Goal: Information Seeking & Learning: Compare options

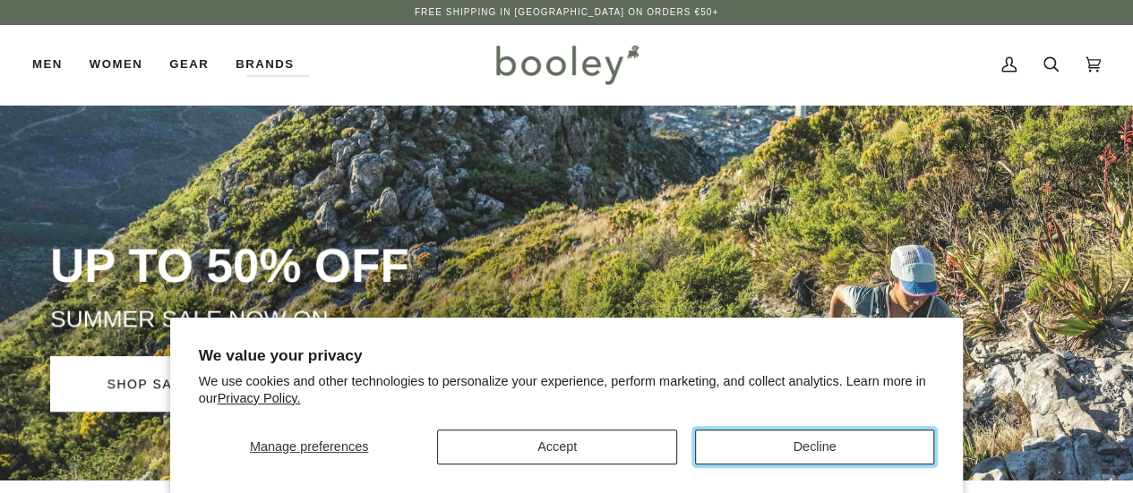
click at [865, 450] on button "Decline" at bounding box center [814, 447] width 239 height 35
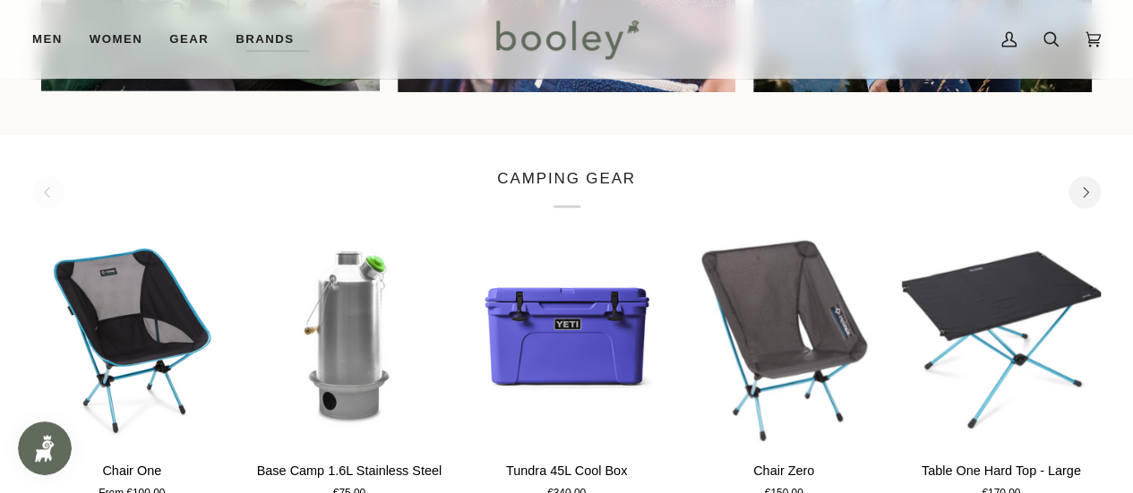
scroll to position [1701, 0]
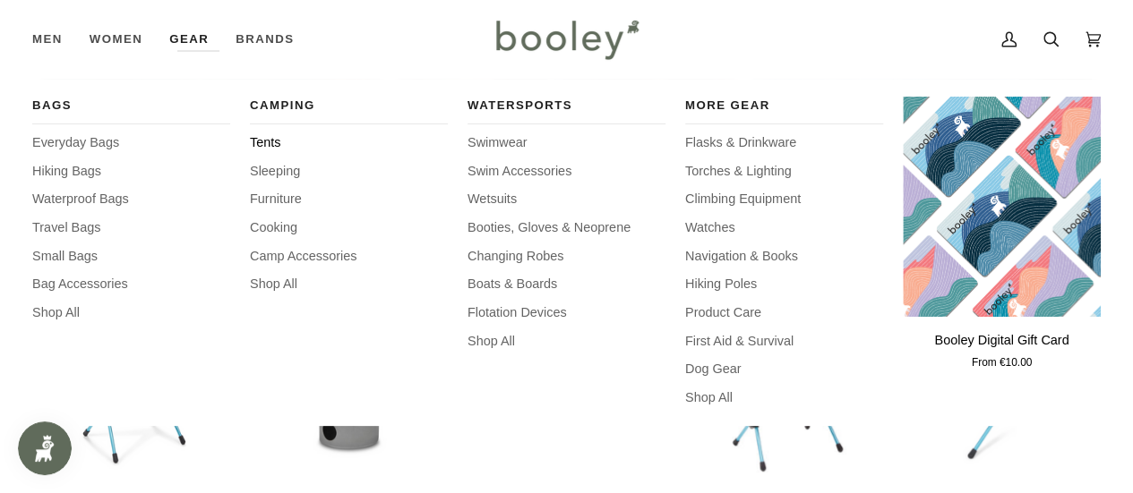
click at [269, 143] on span "Tents" at bounding box center [349, 143] width 198 height 20
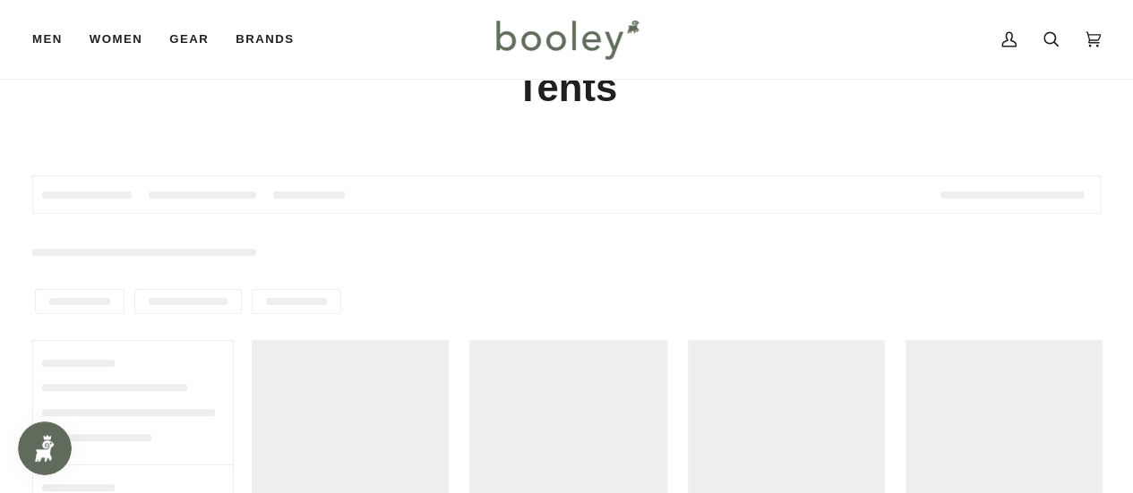
scroll to position [90, 0]
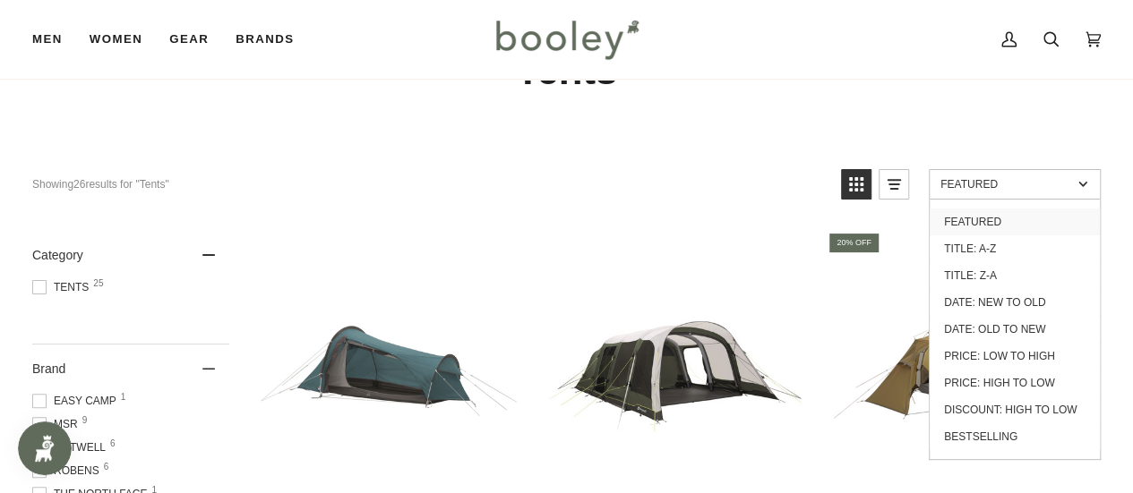
click at [993, 180] on span "Featured" at bounding box center [1006, 184] width 132 height 13
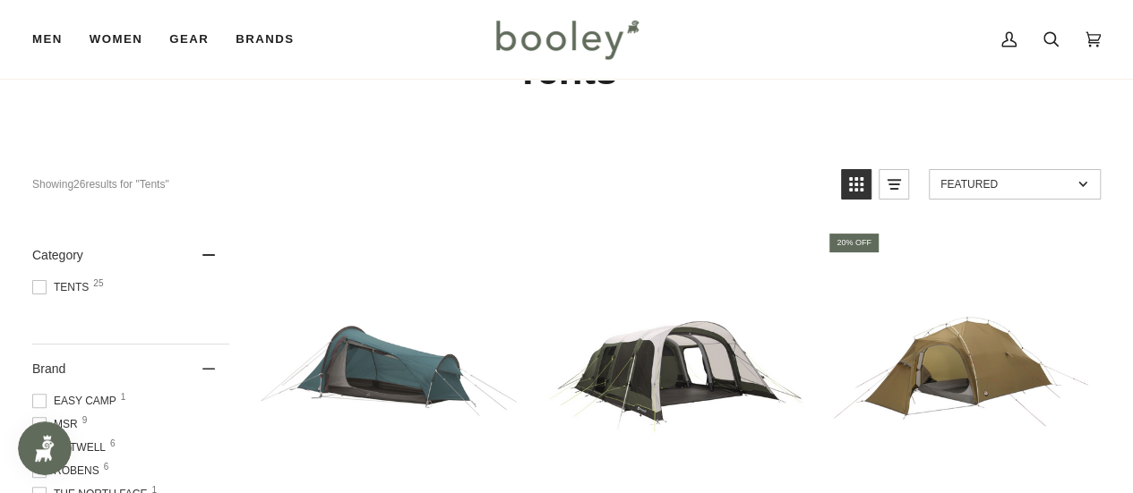
click at [993, 180] on span "Featured" at bounding box center [1006, 184] width 132 height 13
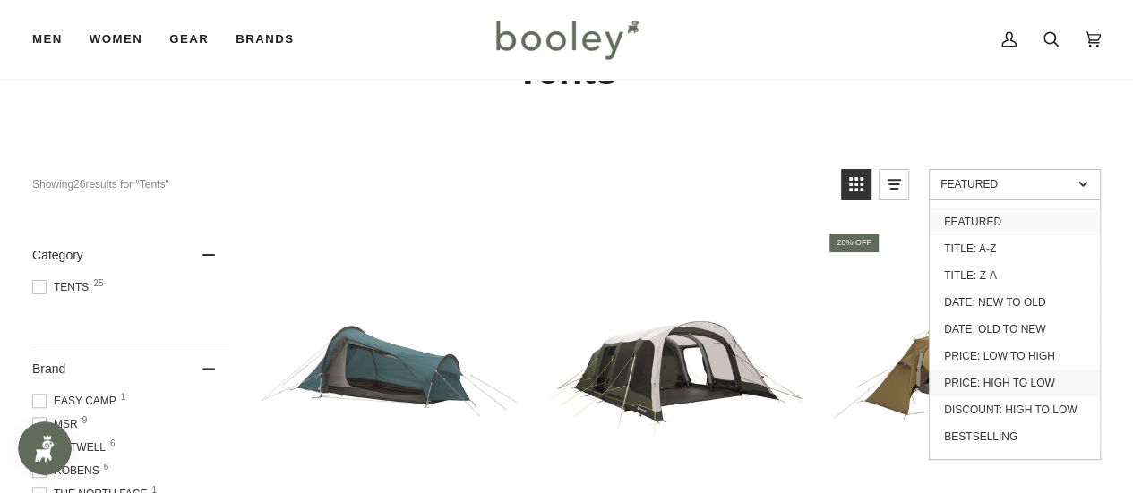
click at [981, 381] on link "Price: High to Low" at bounding box center [1014, 383] width 170 height 27
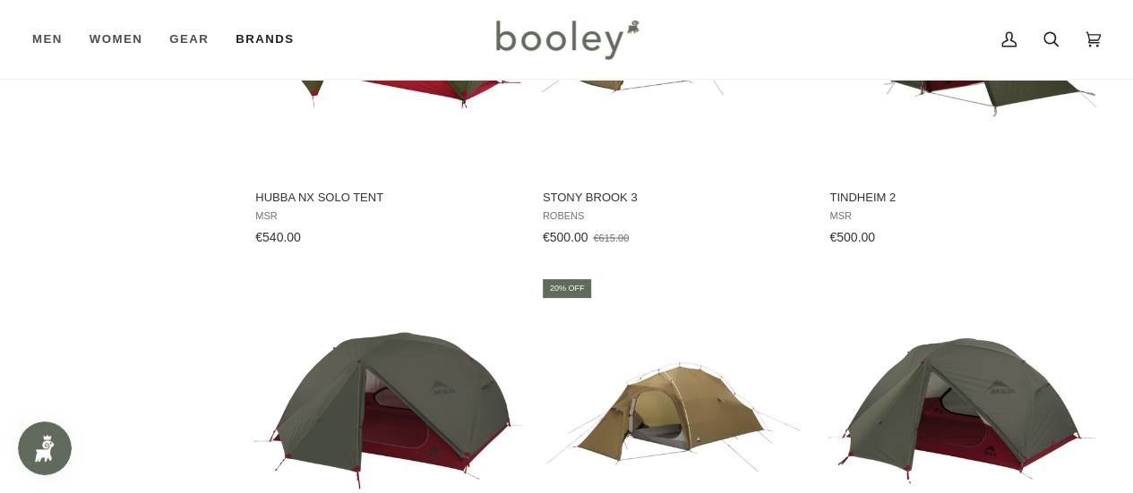
scroll to position [1522, 0]
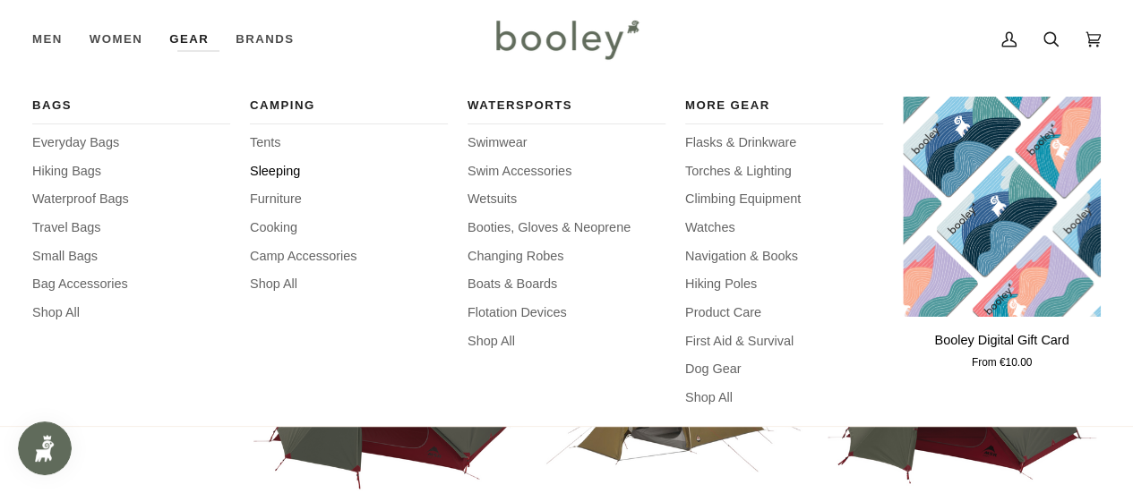
click at [270, 172] on span "Sleeping" at bounding box center [349, 172] width 198 height 20
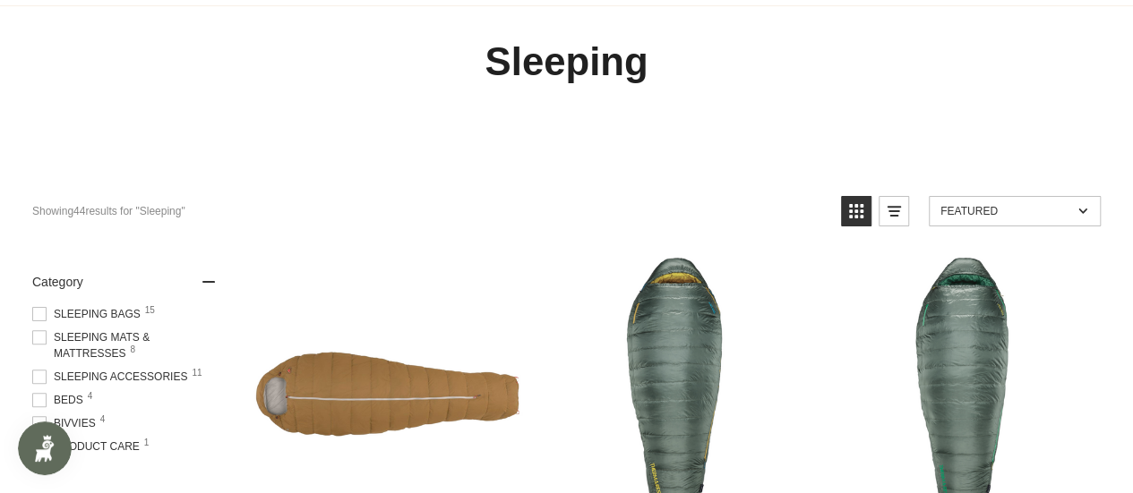
scroll to position [179, 0]
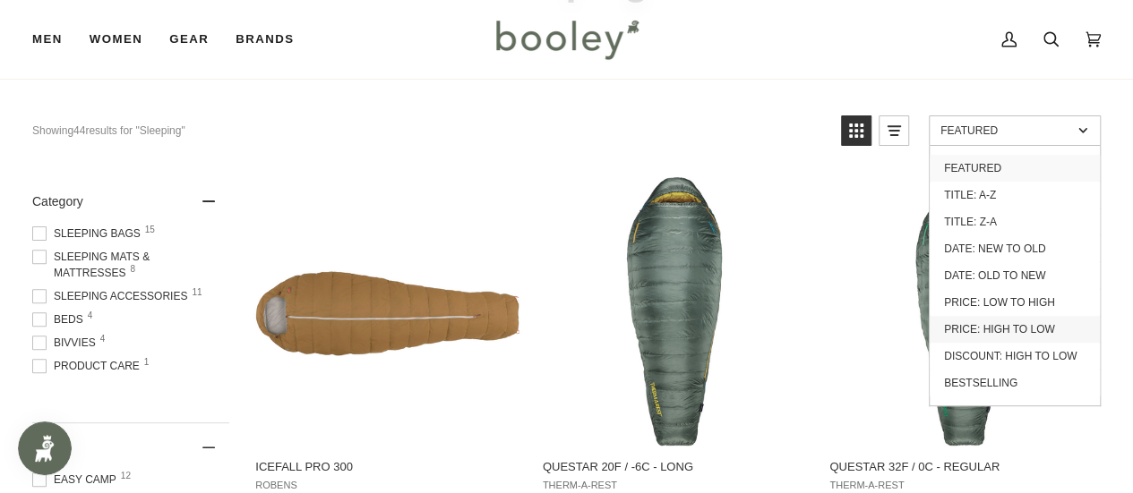
click at [963, 328] on link "Price: High to Low" at bounding box center [1014, 329] width 170 height 27
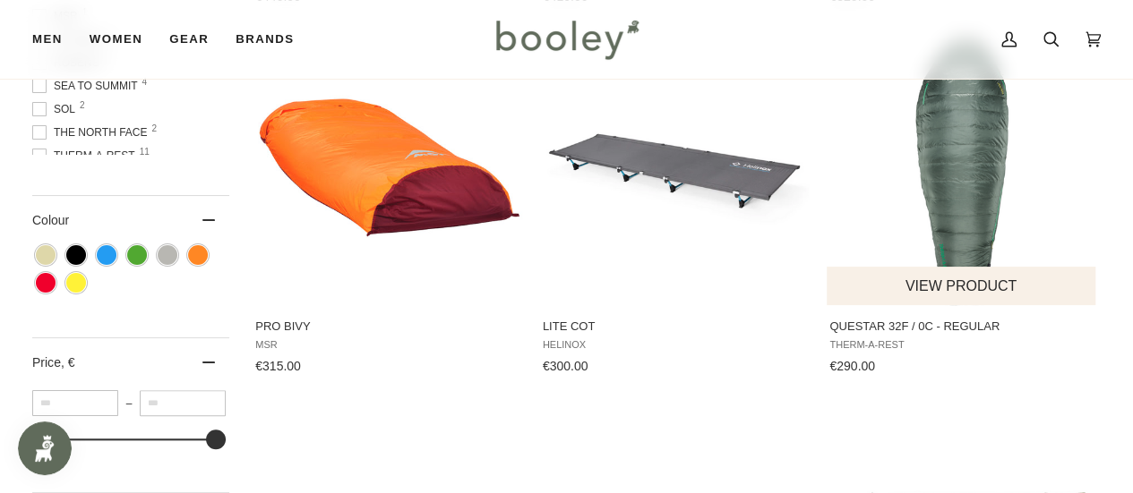
scroll to position [716, 0]
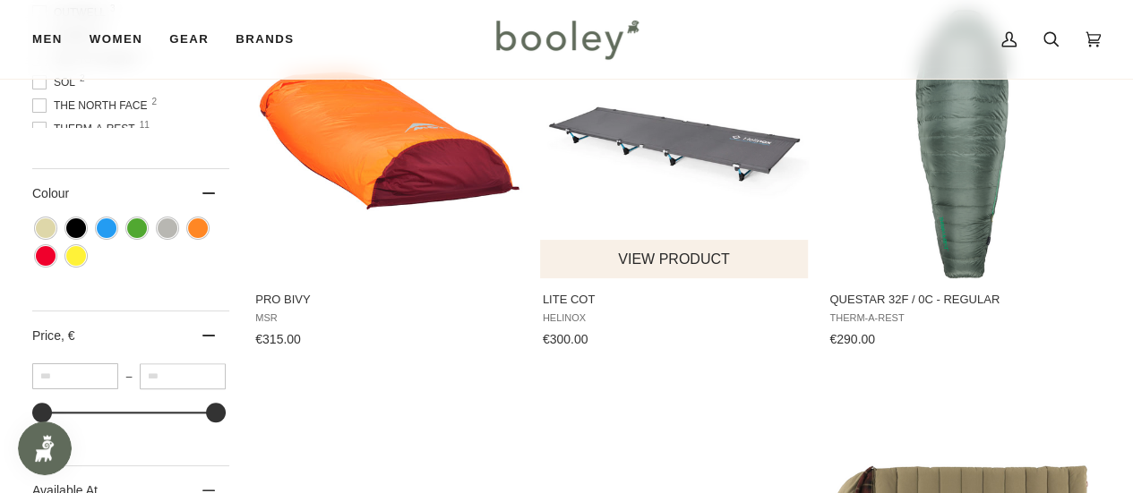
click at [673, 146] on img "Lite Cot" at bounding box center [674, 144] width 269 height 269
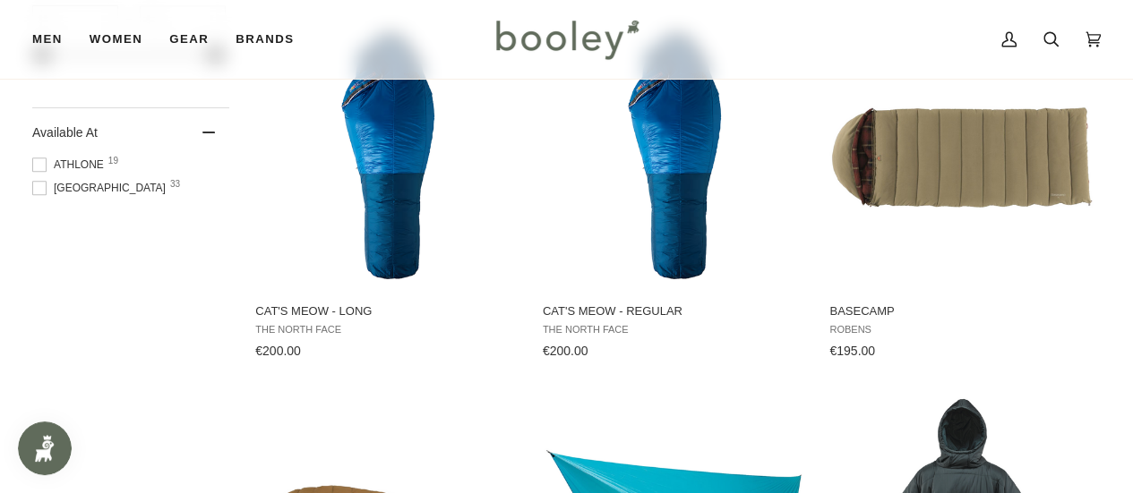
scroll to position [985, 0]
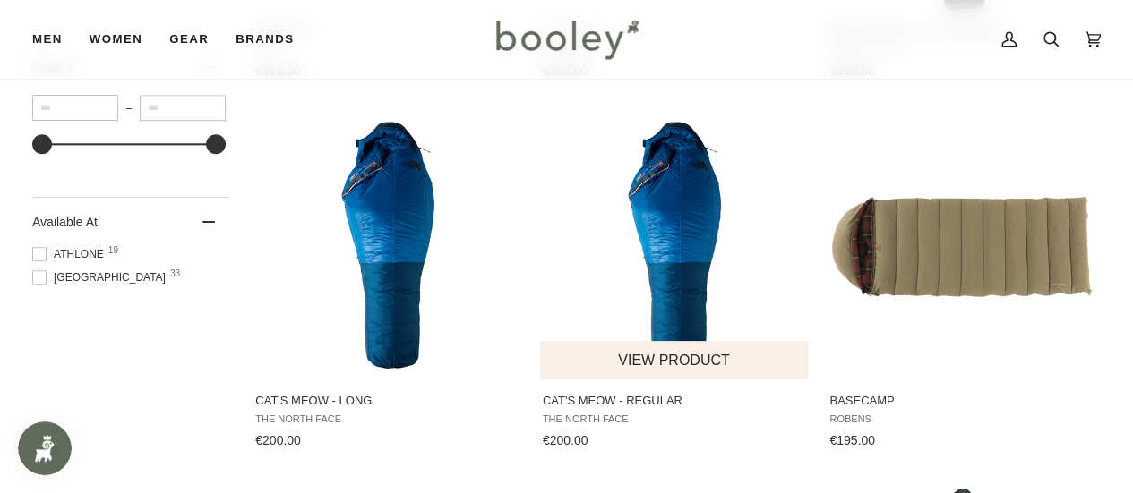
click at [672, 176] on img "Cat's Meow - Regular" at bounding box center [674, 245] width 269 height 269
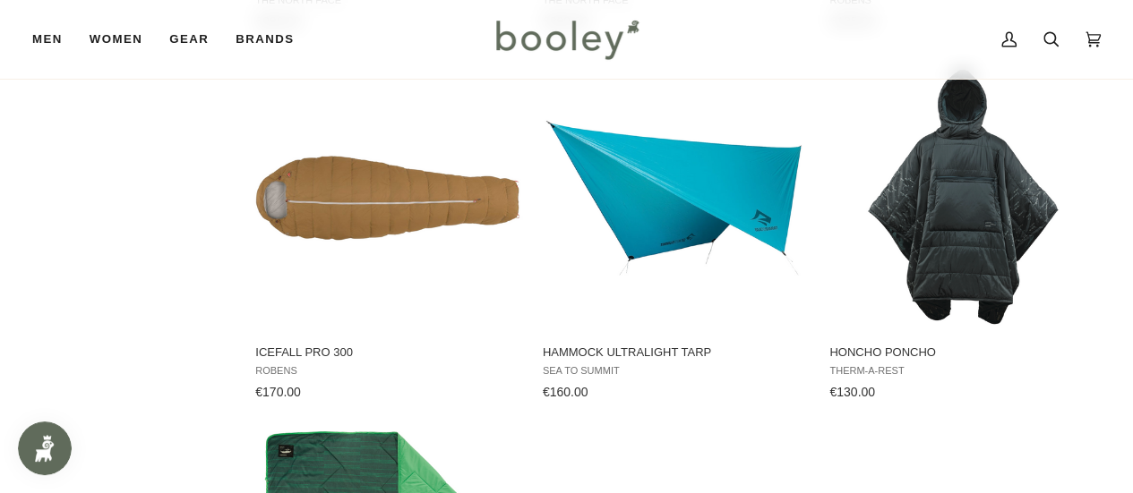
scroll to position [1433, 0]
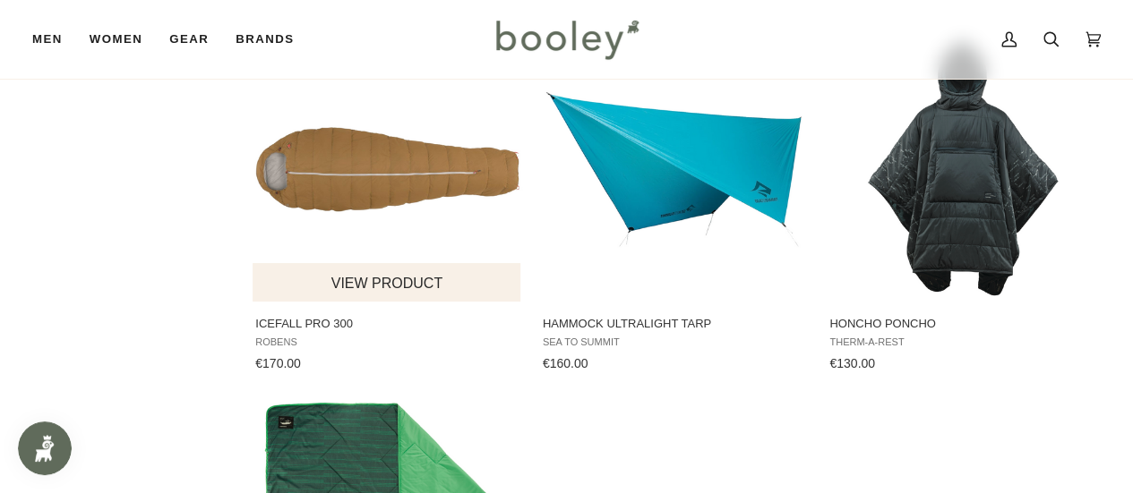
drag, startPoint x: 376, startPoint y: 174, endPoint x: 386, endPoint y: 155, distance: 21.2
click at [376, 174] on img "Icefall Pro 300" at bounding box center [387, 167] width 269 height 269
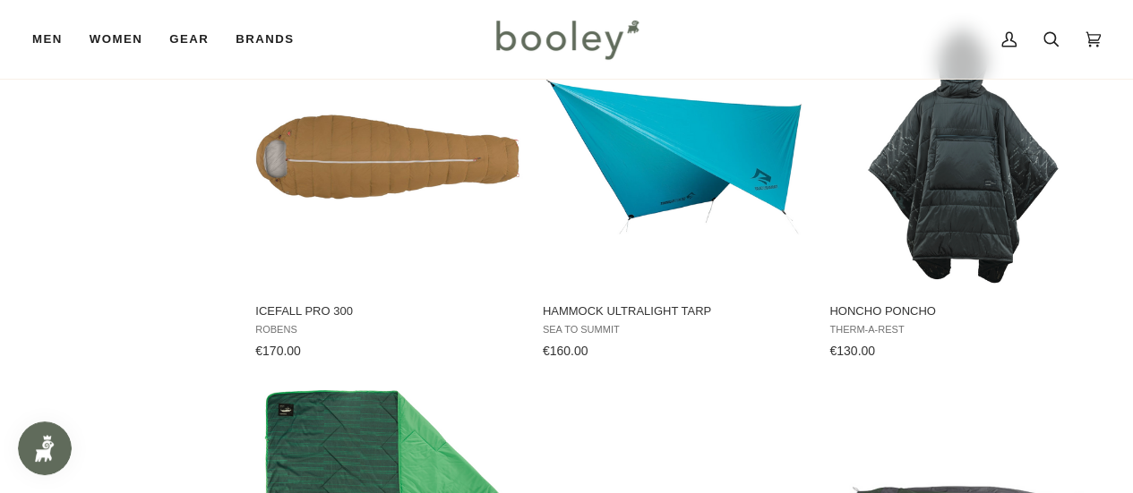
scroll to position [1791, 0]
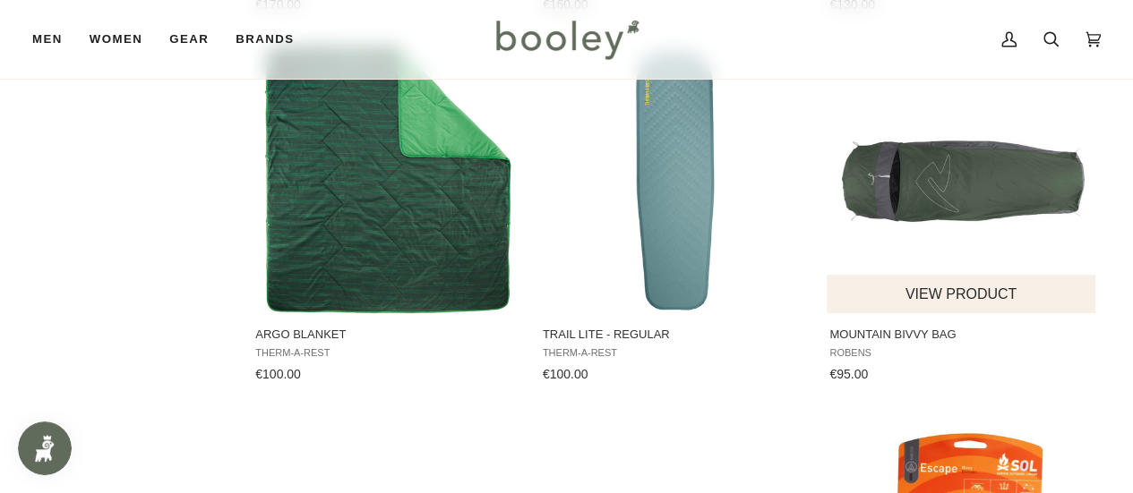
drag, startPoint x: 1005, startPoint y: 178, endPoint x: 1040, endPoint y: 165, distance: 37.4
click at [1005, 178] on img "Mountain Bivvy Bag" at bounding box center [961, 179] width 269 height 269
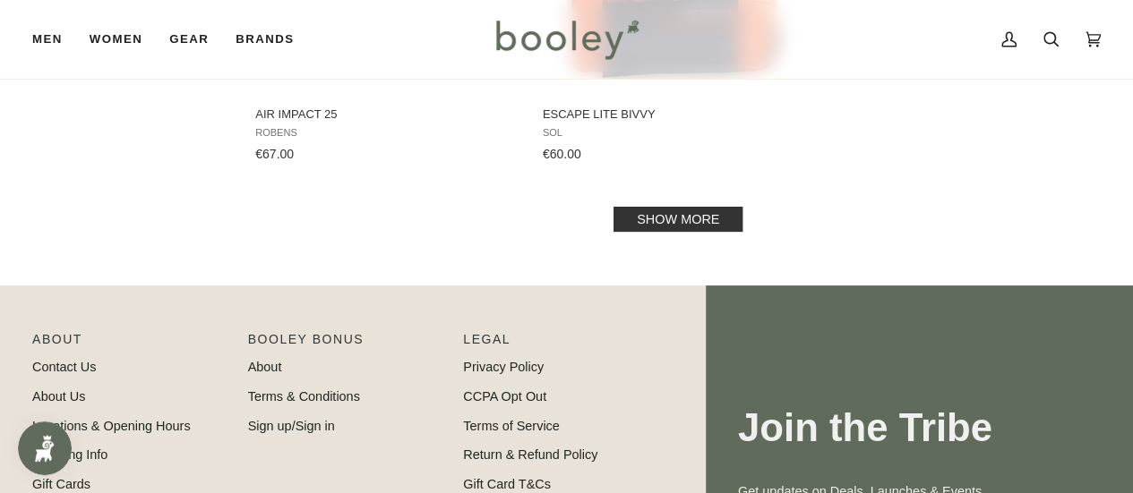
scroll to position [2776, 0]
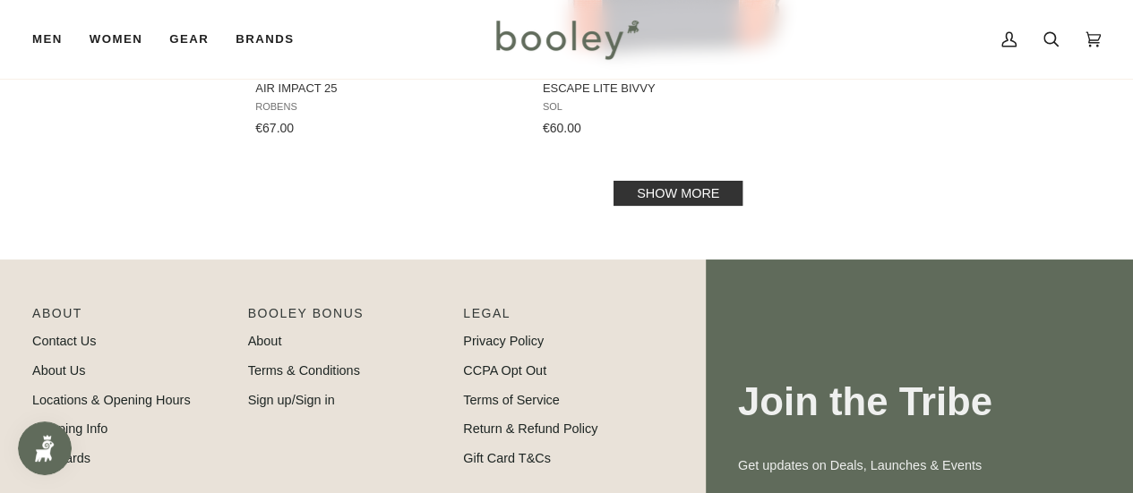
click at [674, 191] on link "Show more" at bounding box center [677, 193] width 129 height 25
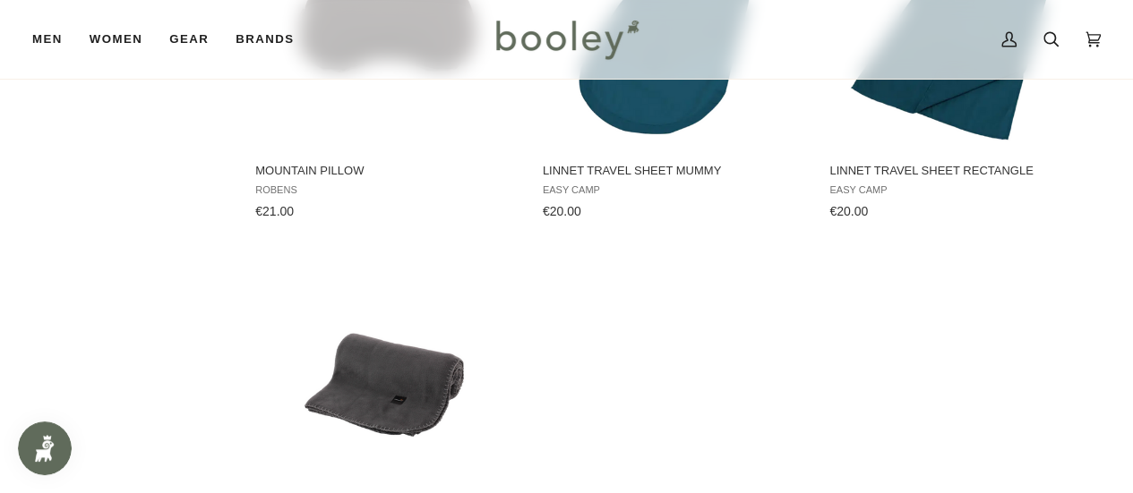
scroll to position [5104, 0]
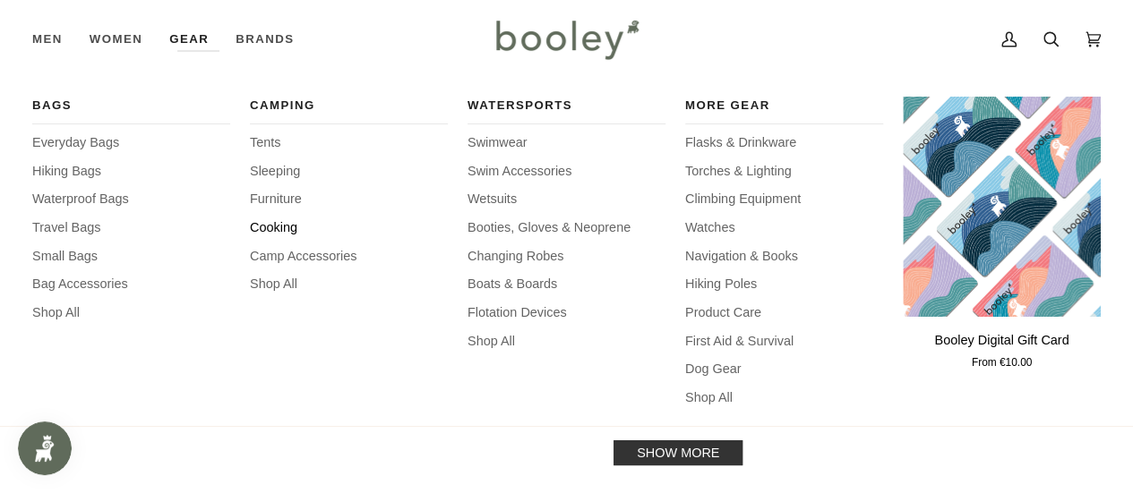
click at [262, 233] on span "Cooking" at bounding box center [349, 228] width 198 height 20
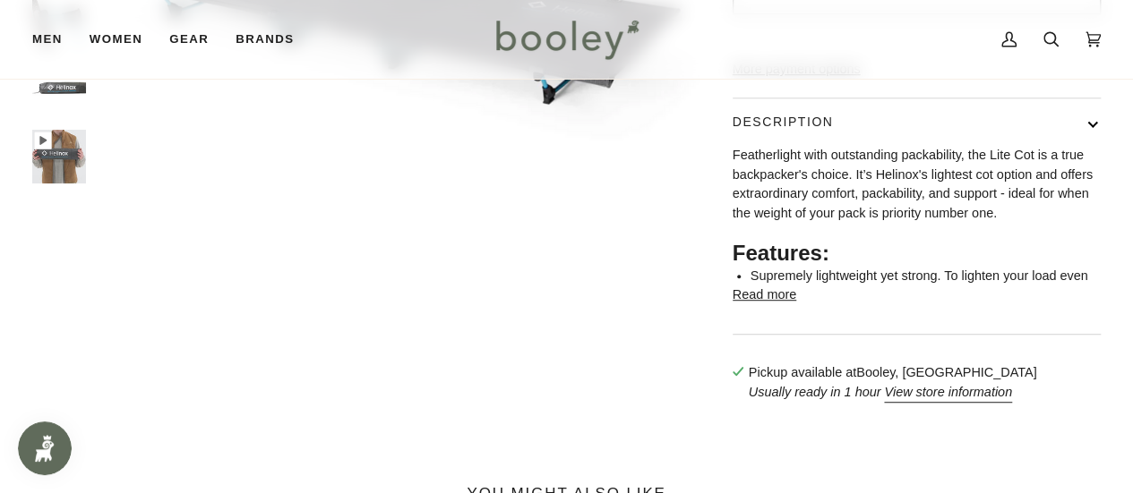
scroll to position [448, 0]
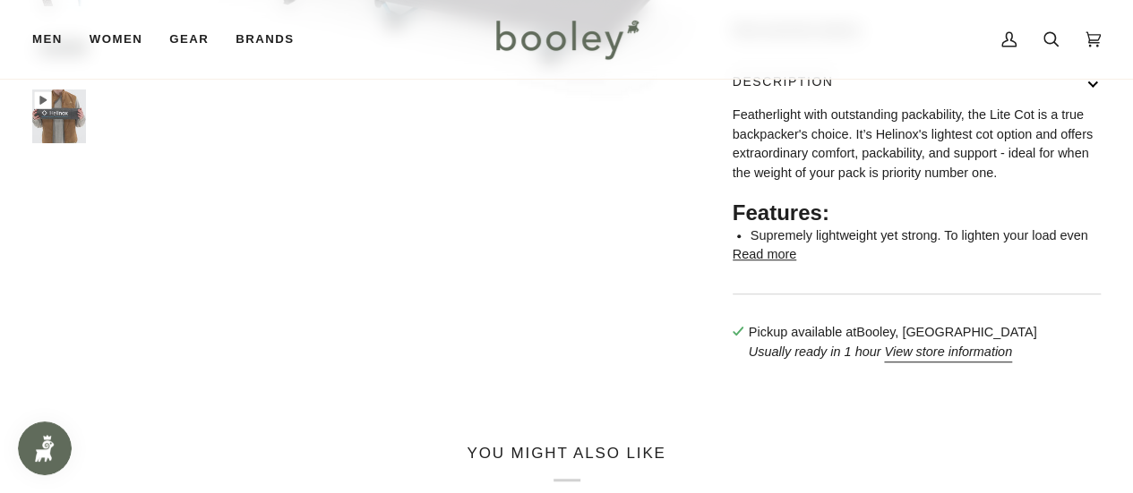
click at [780, 265] on button "Read more" at bounding box center [764, 255] width 64 height 20
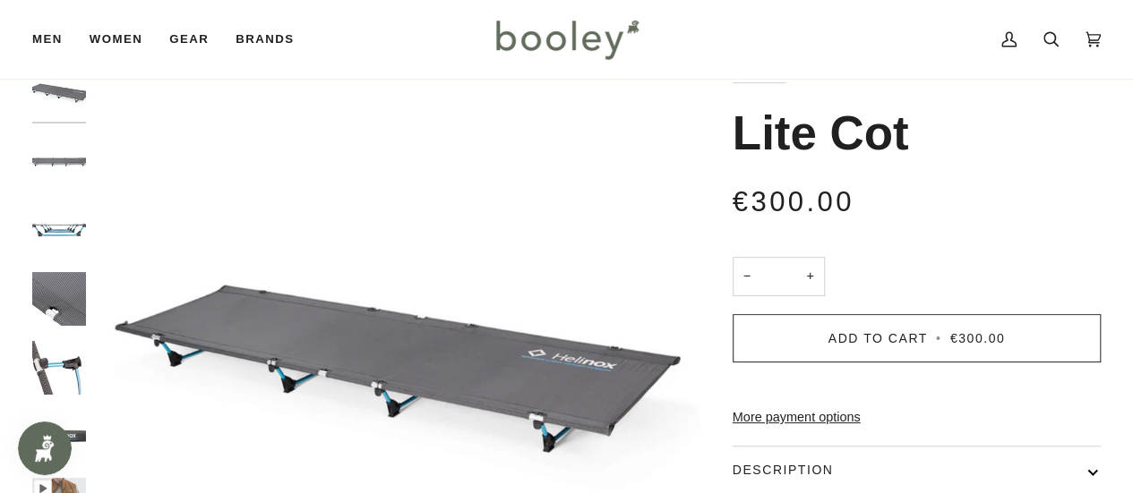
scroll to position [0, 0]
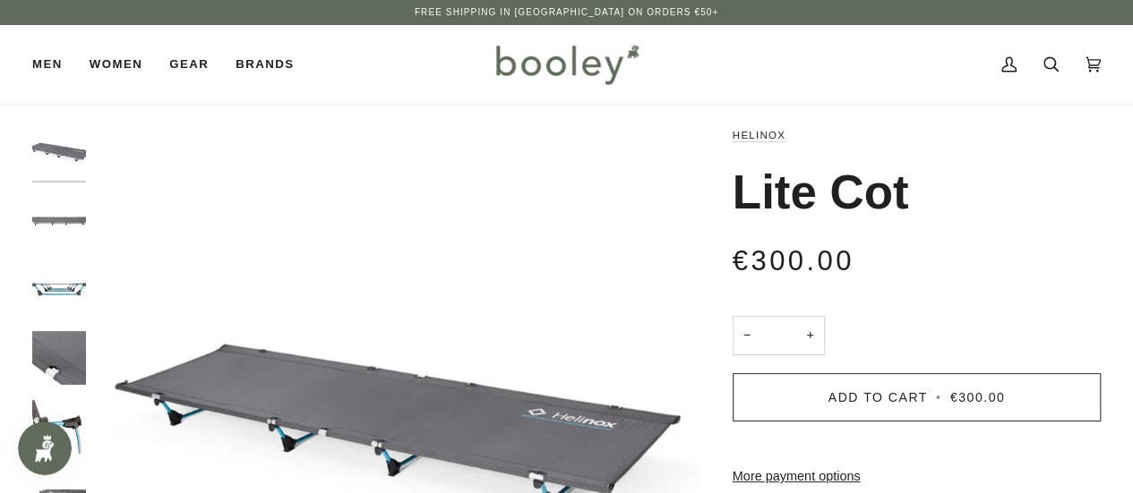
click at [41, 210] on img "Helinox Lite Cot - Booley Galway" at bounding box center [59, 221] width 54 height 54
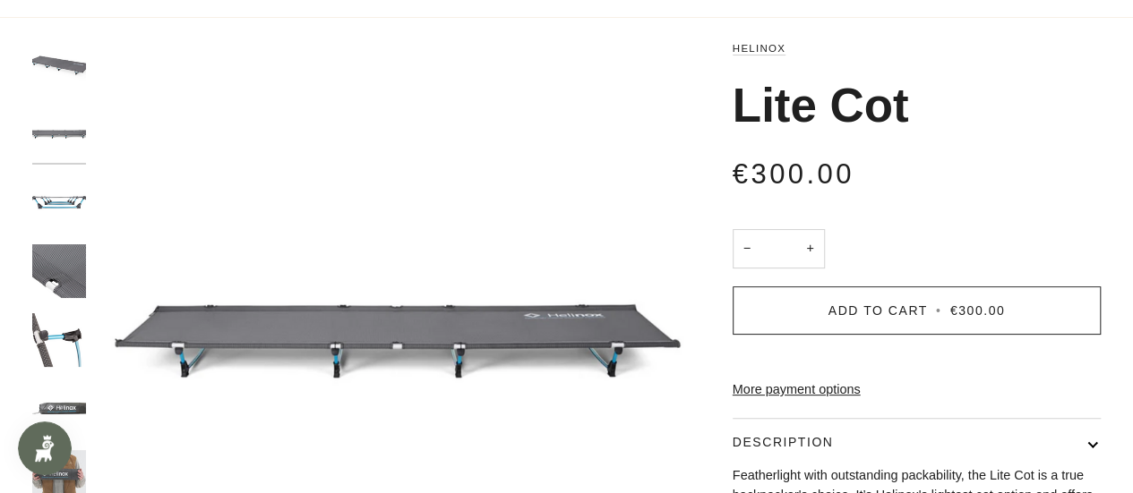
scroll to position [179, 0]
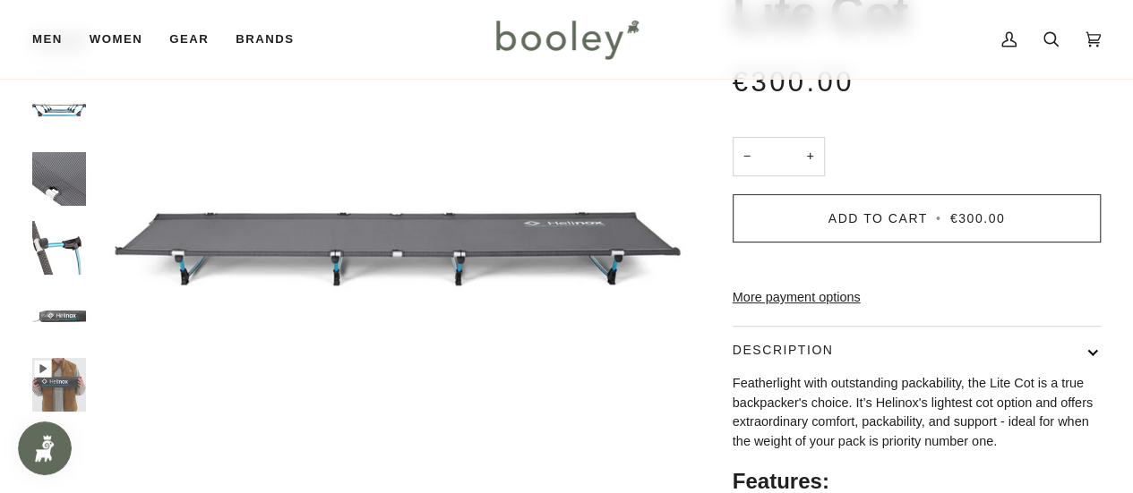
click at [61, 168] on img "Helinox Lite Cot - Booley Galway" at bounding box center [59, 179] width 54 height 54
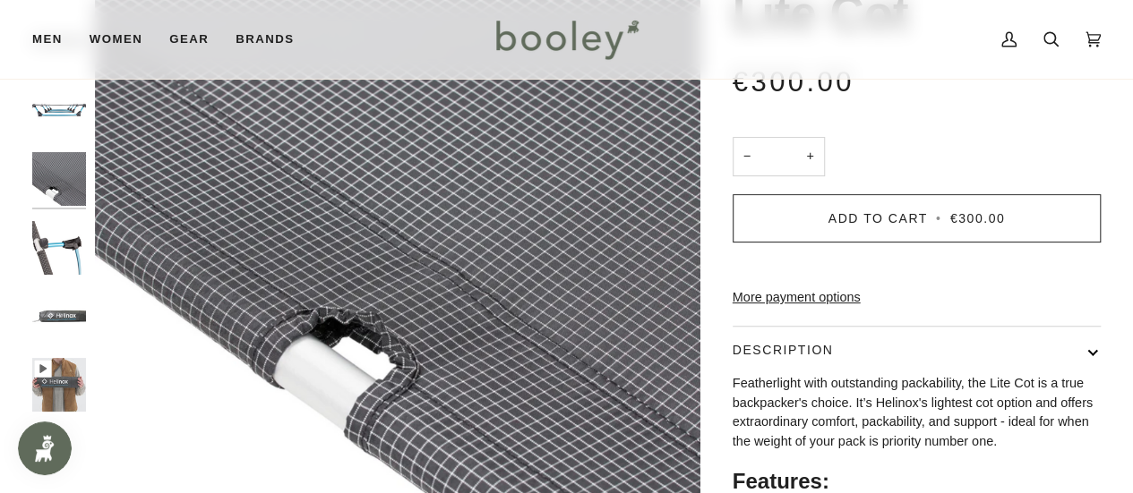
click at [63, 234] on img "Helinox Lite Cot - Booley Galway" at bounding box center [59, 248] width 54 height 54
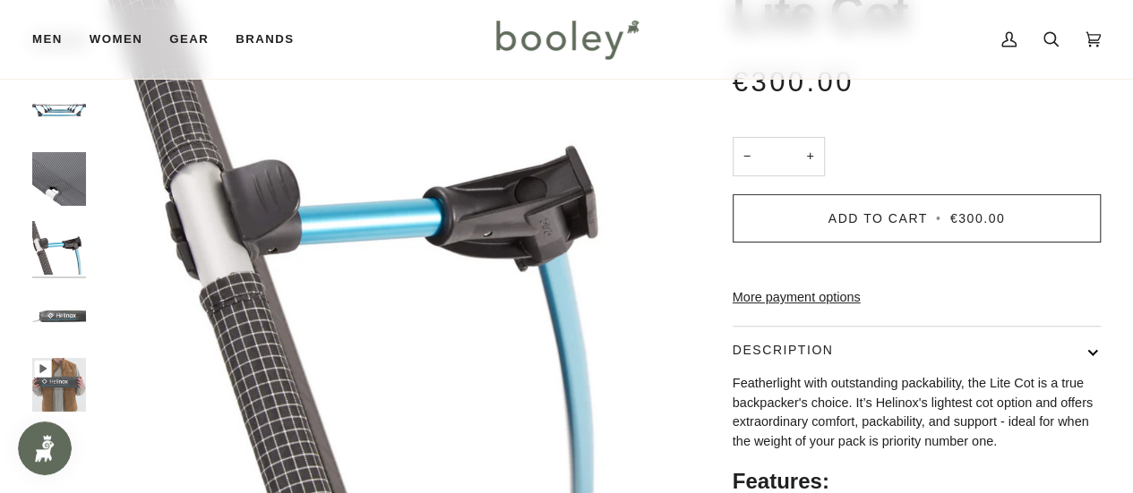
scroll to position [269, 0]
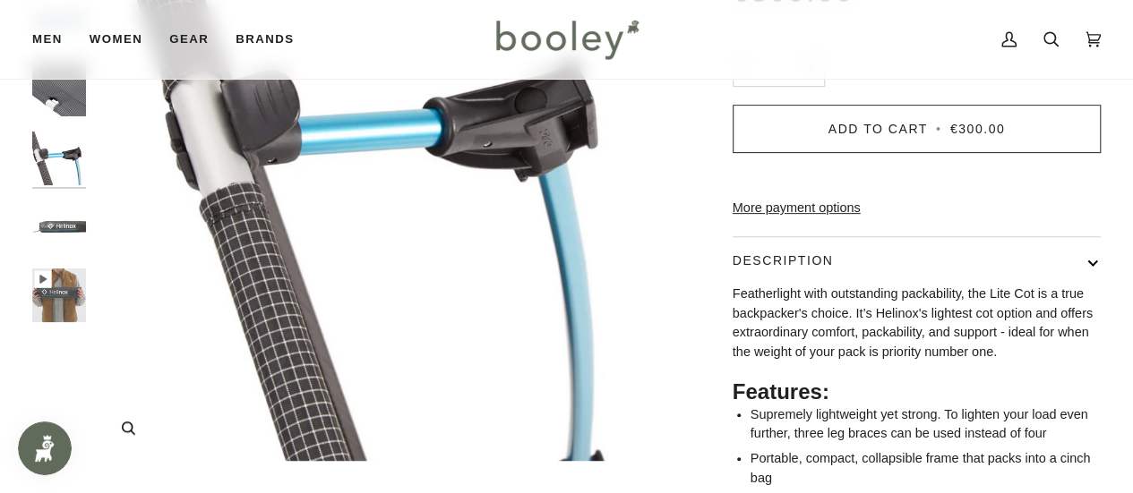
drag, startPoint x: 68, startPoint y: 286, endPoint x: 265, endPoint y: 247, distance: 200.7
click at [68, 286] on img "Helinox Lite Cot - Booley Galway" at bounding box center [59, 296] width 54 height 54
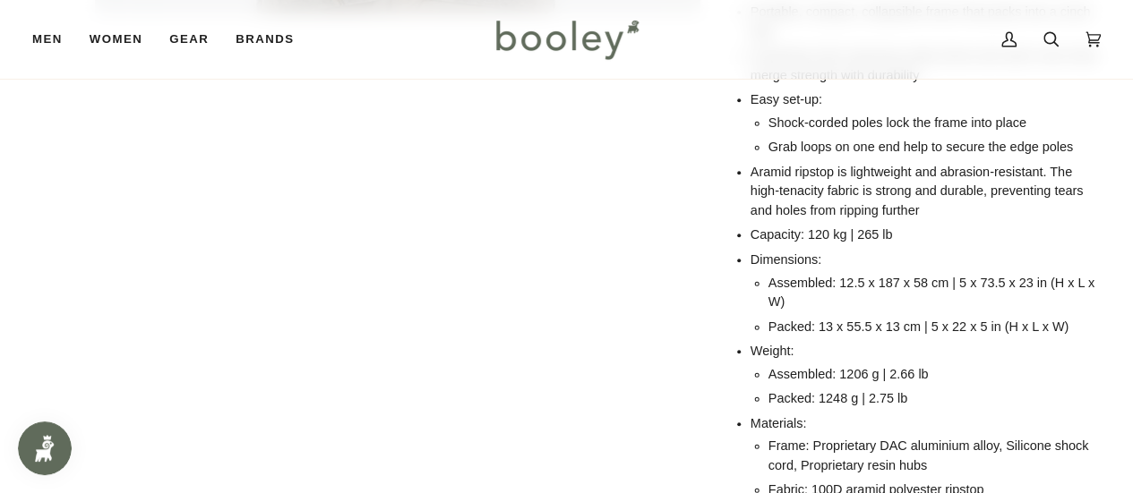
scroll to position [802, 0]
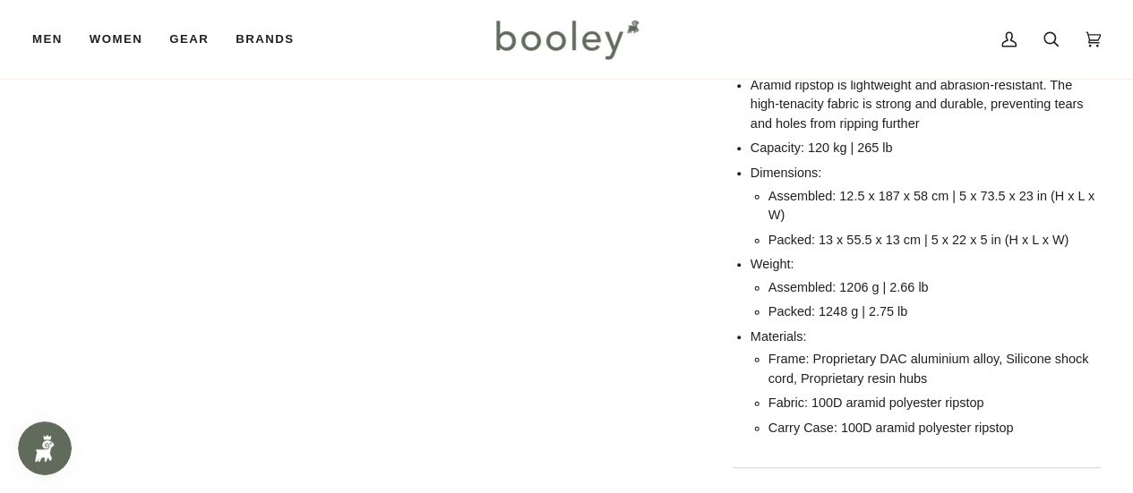
type input "*****"
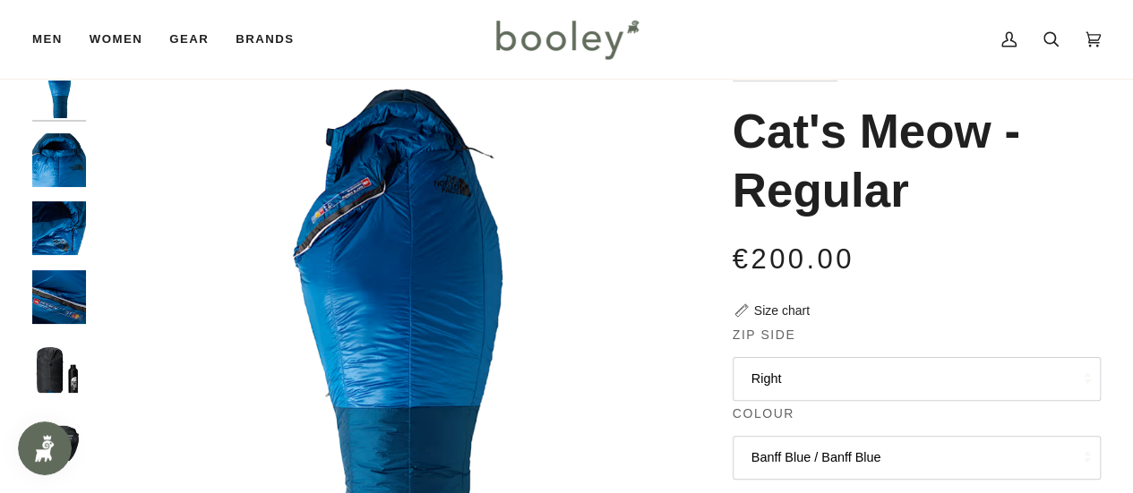
scroll to position [90, 0]
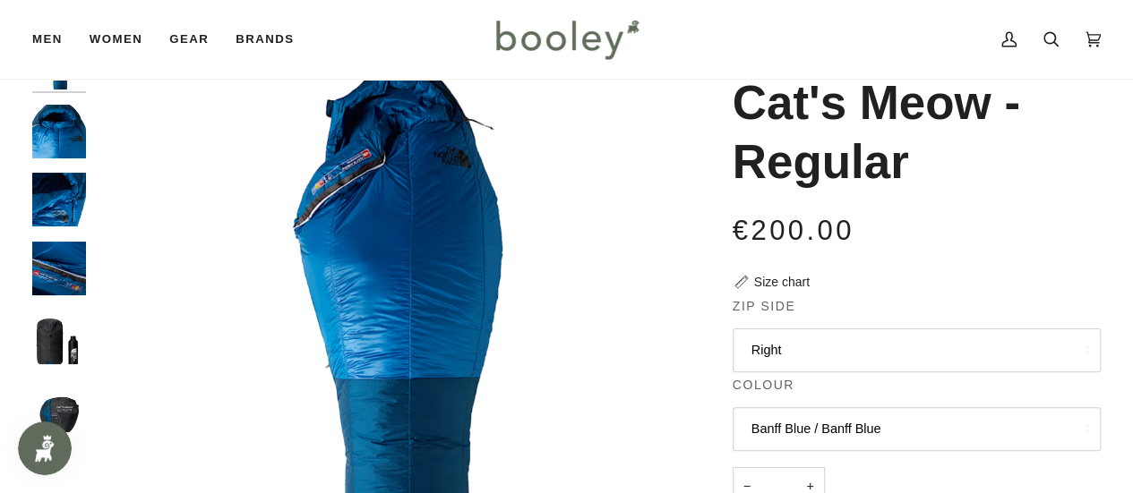
click at [84, 214] on img "The North Face Cat's Meow - Long Banff Blue / Banff Blue - Booley Galway" at bounding box center [59, 200] width 54 height 54
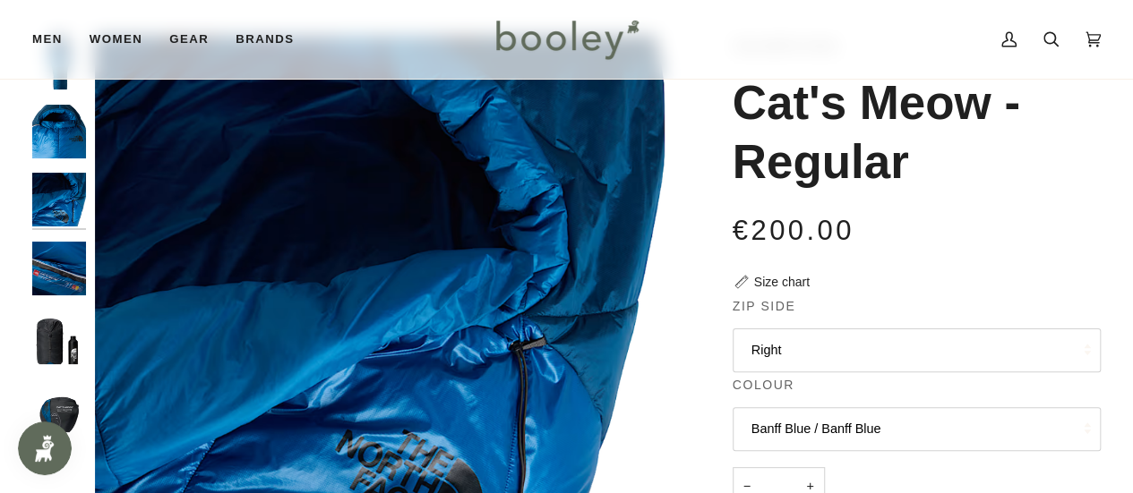
scroll to position [179, 0]
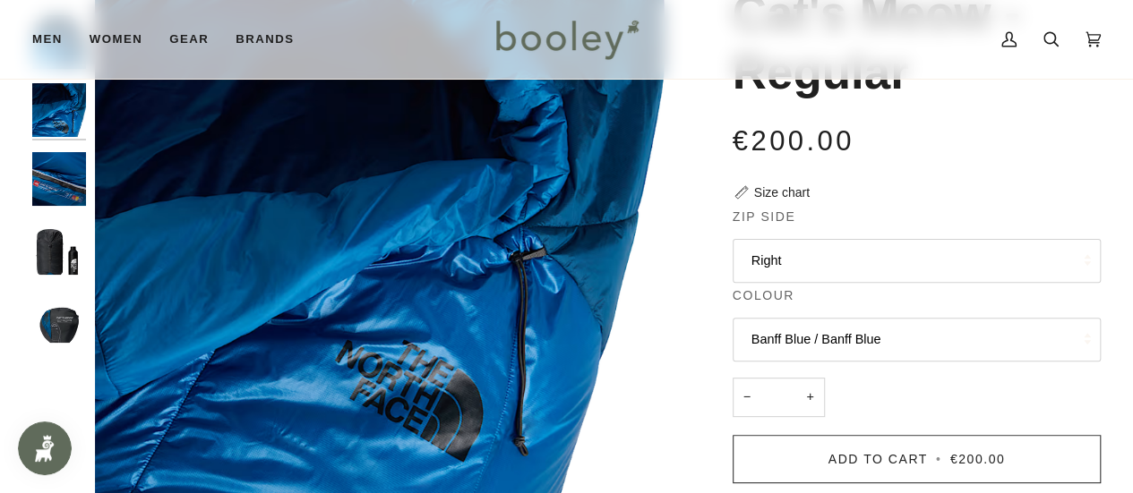
click at [64, 239] on img "The North Face Cat's Meow - Long Banff Blue / Banff Blue - Booley Galway" at bounding box center [59, 248] width 54 height 54
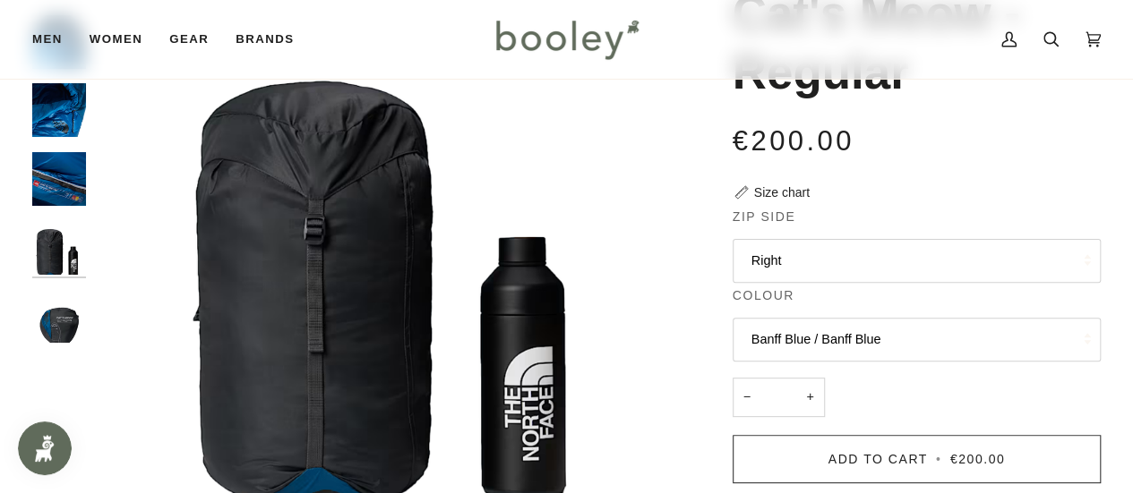
click at [63, 306] on img "The North Face Cat's Meow - Long Banff Blue / Banff Blue - Booley Galway" at bounding box center [59, 316] width 54 height 54
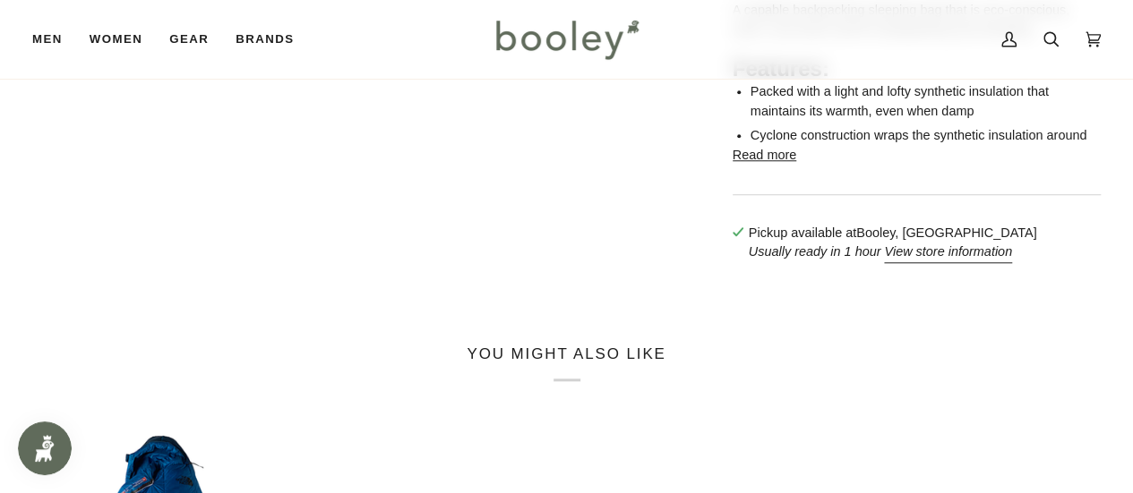
scroll to position [806, 0]
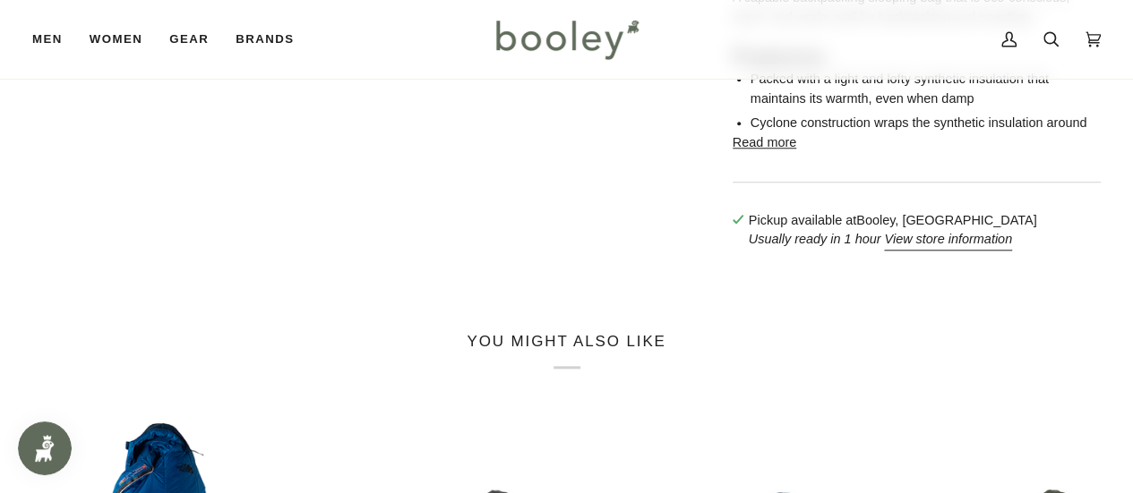
click at [755, 153] on button "Read more" at bounding box center [764, 143] width 64 height 20
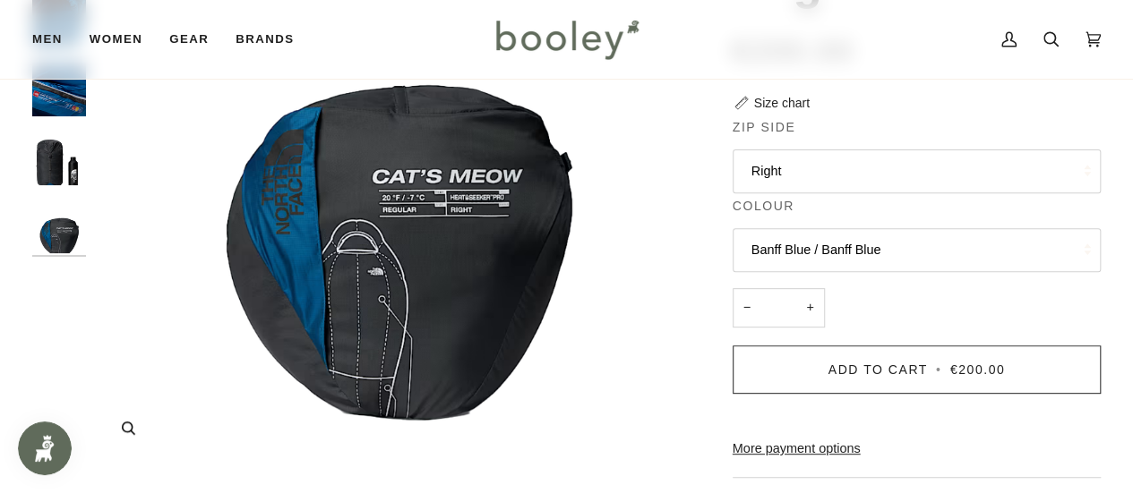
scroll to position [90, 0]
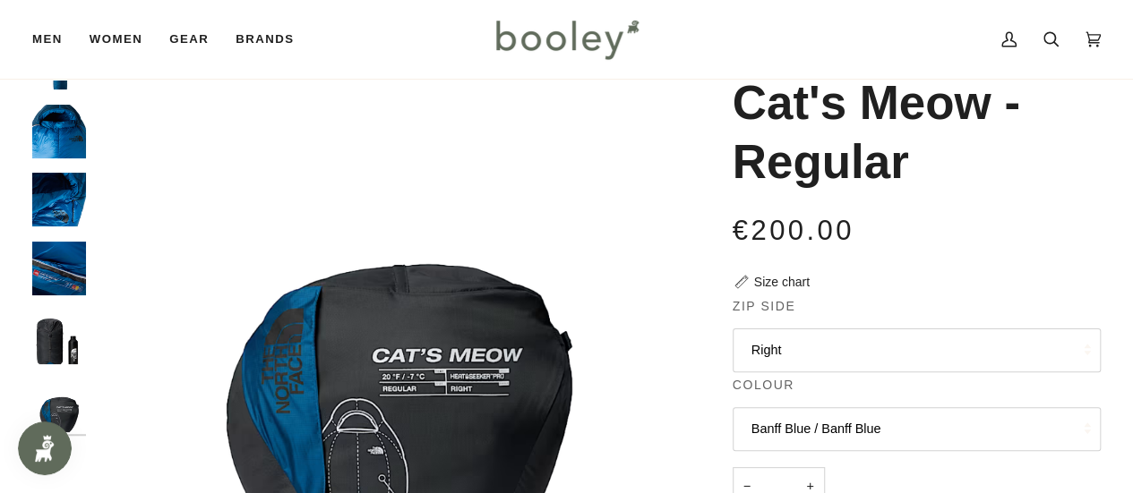
click at [64, 137] on img "The North Face Cat's Meow - Long Banff Blue / Banff Blue - Booley Galway" at bounding box center [59, 132] width 54 height 54
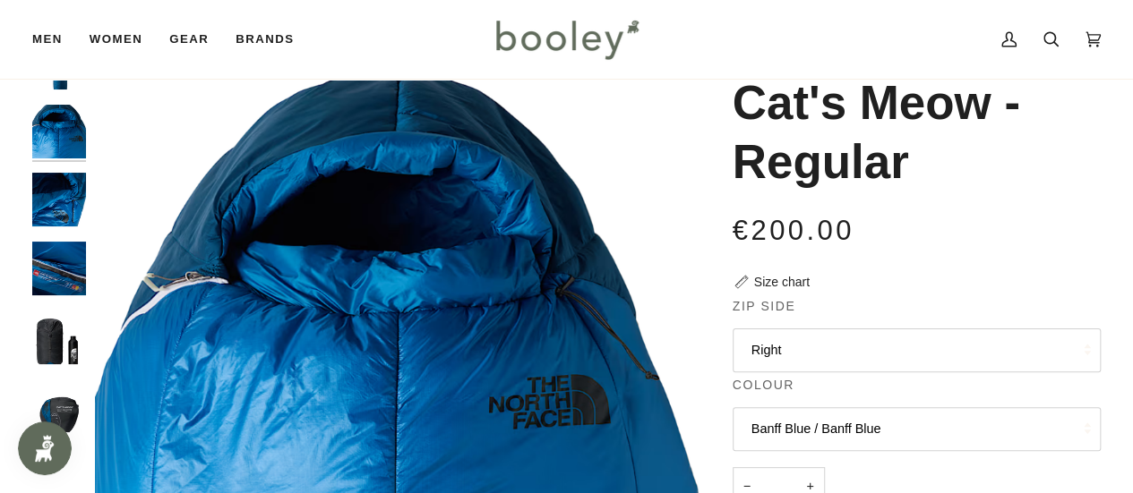
scroll to position [0, 0]
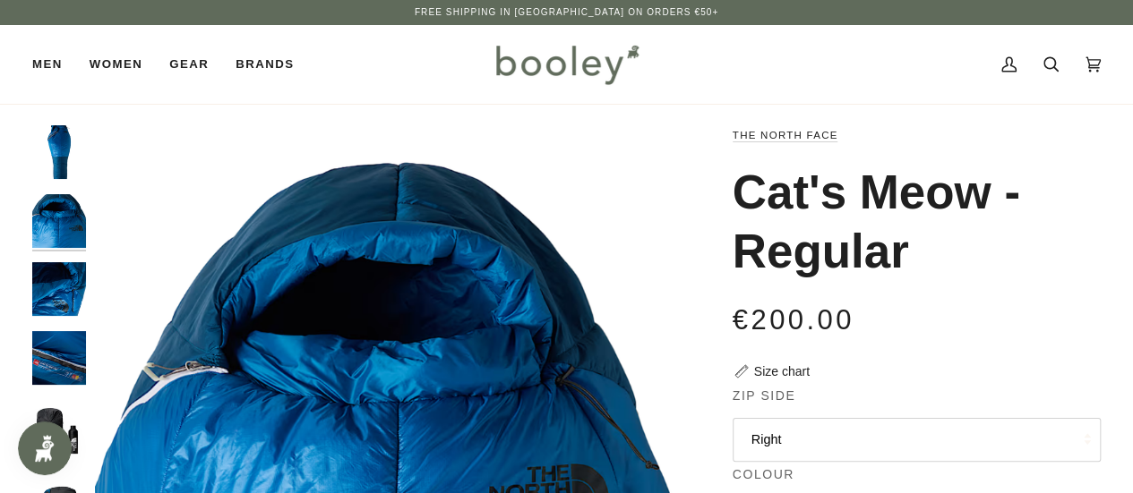
click at [49, 144] on img "The North Face Cat's Meow - Long Banff Blue / Banff Blue - Booley Galway" at bounding box center [59, 152] width 54 height 54
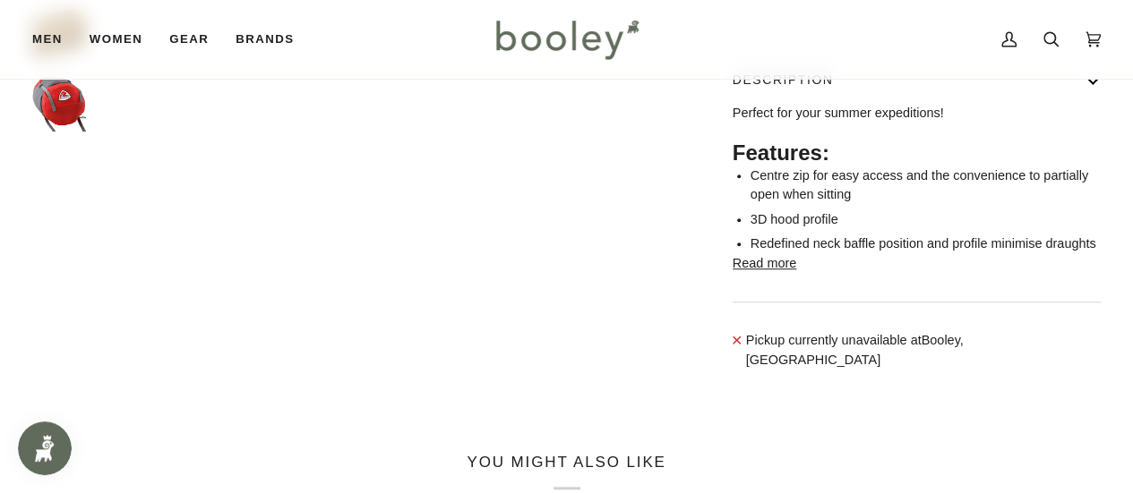
scroll to position [537, 0]
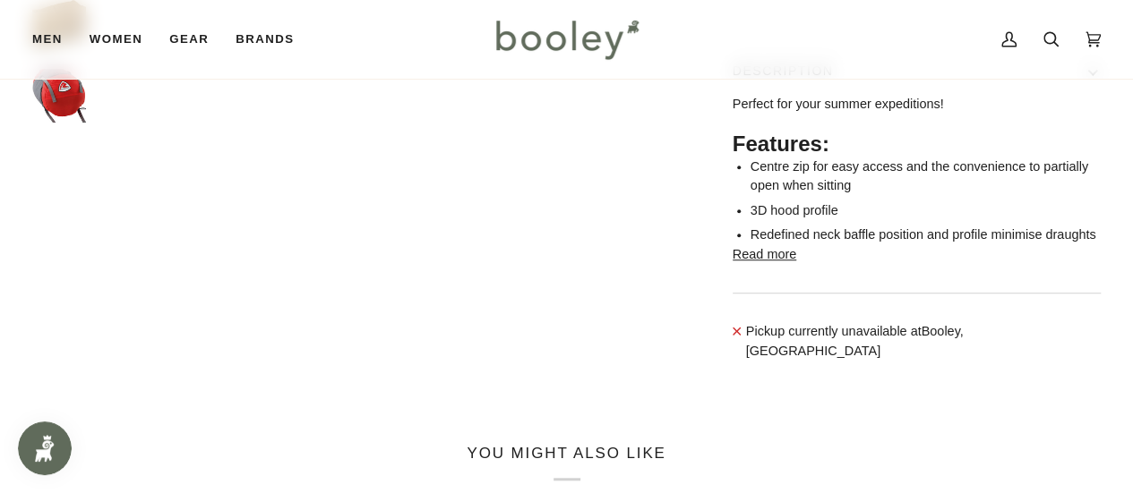
click at [790, 265] on button "Read more" at bounding box center [764, 255] width 64 height 20
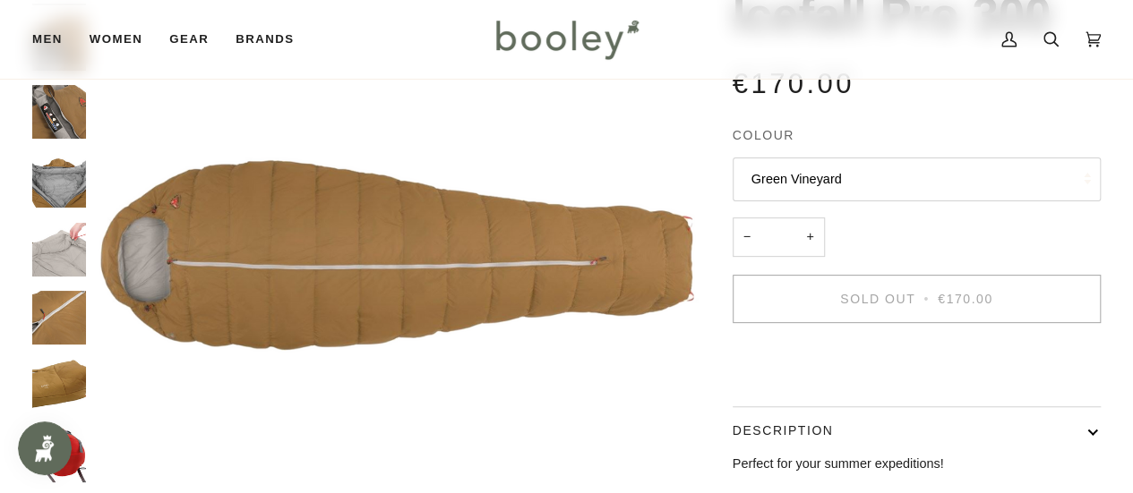
scroll to position [179, 0]
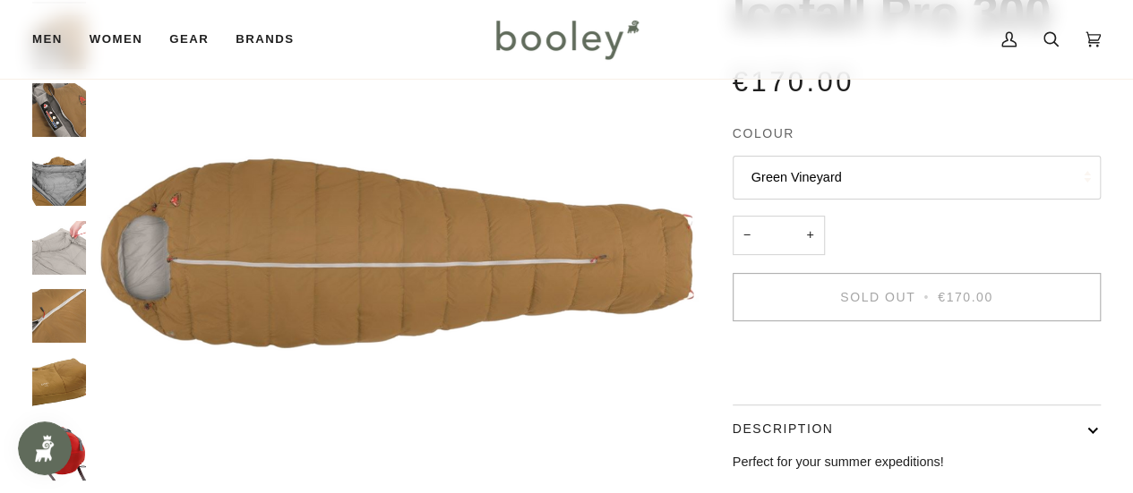
click at [73, 375] on img "Robens Icefall Pro 300 Green Vineyard - Booley Galway" at bounding box center [59, 385] width 54 height 54
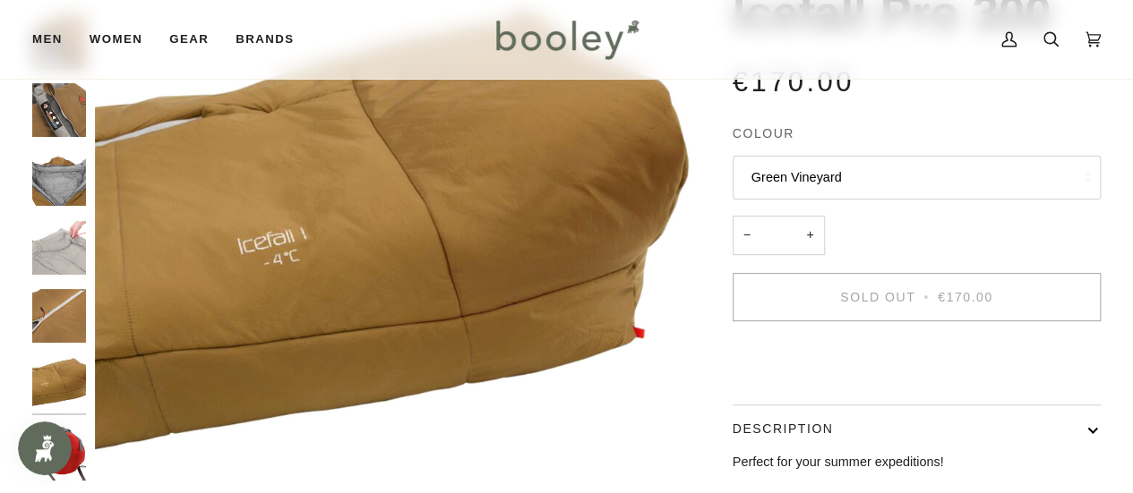
click at [56, 305] on img "Robens Icefall Pro 300 Green Vineyard - Booley Galway" at bounding box center [59, 316] width 54 height 54
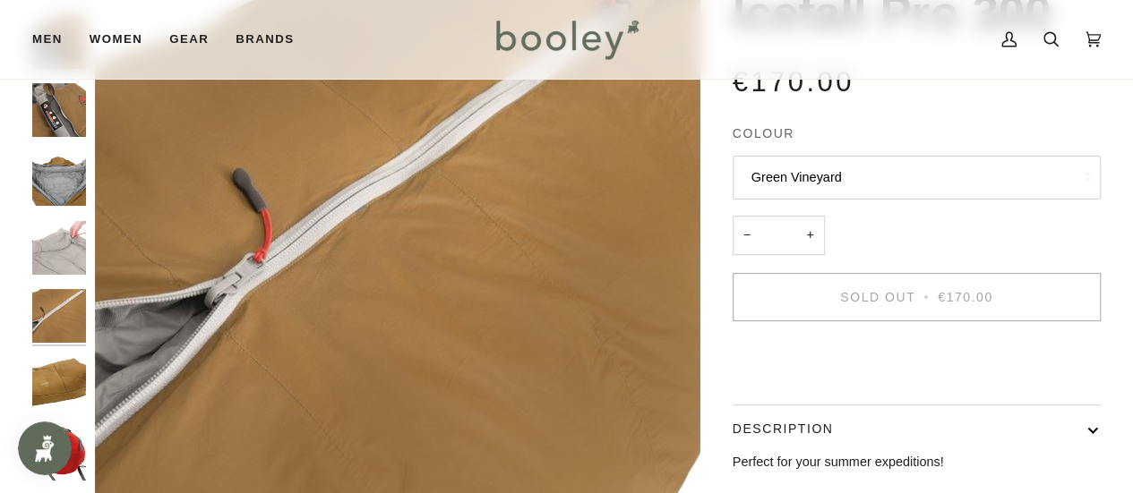
click at [61, 245] on img "Robens Icefall Pro 300 Green Vineyard - Booley Galway" at bounding box center [59, 248] width 54 height 54
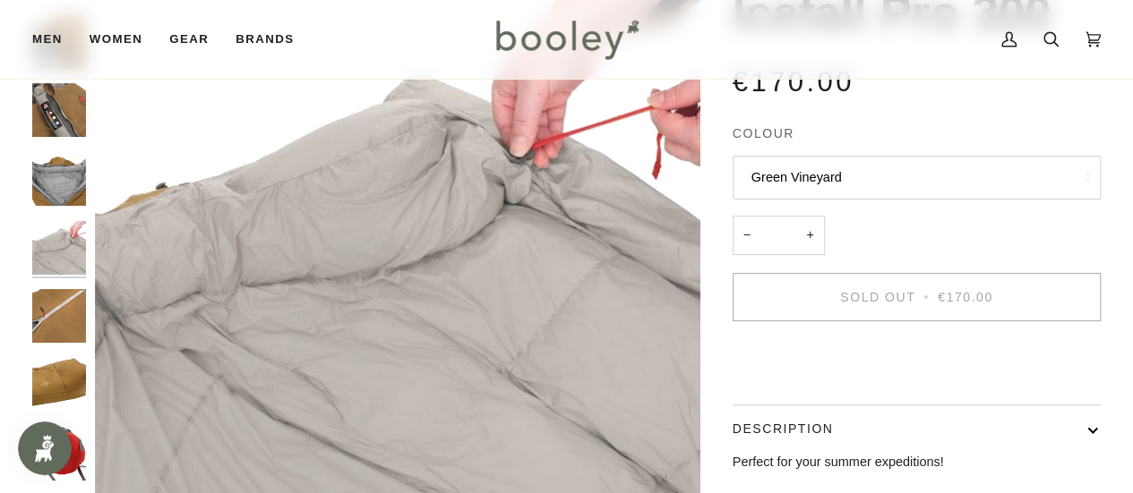
click at [70, 175] on img "Robens Icefall Pro 300 Green Vineyard - Booley Galway" at bounding box center [59, 179] width 54 height 54
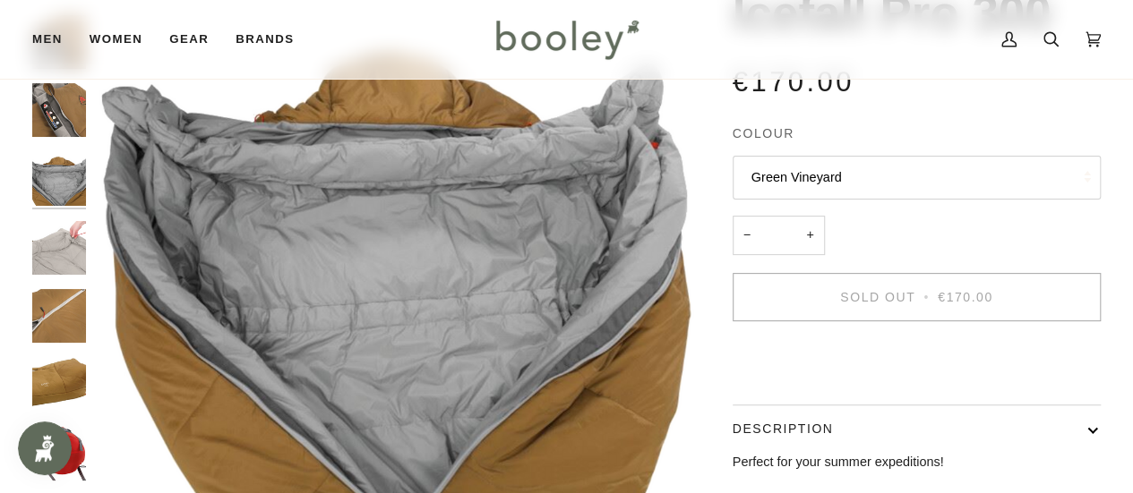
click at [58, 105] on img "Robens Icefall Pro 300 Green Vineyard - Booley Galway" at bounding box center [59, 110] width 54 height 54
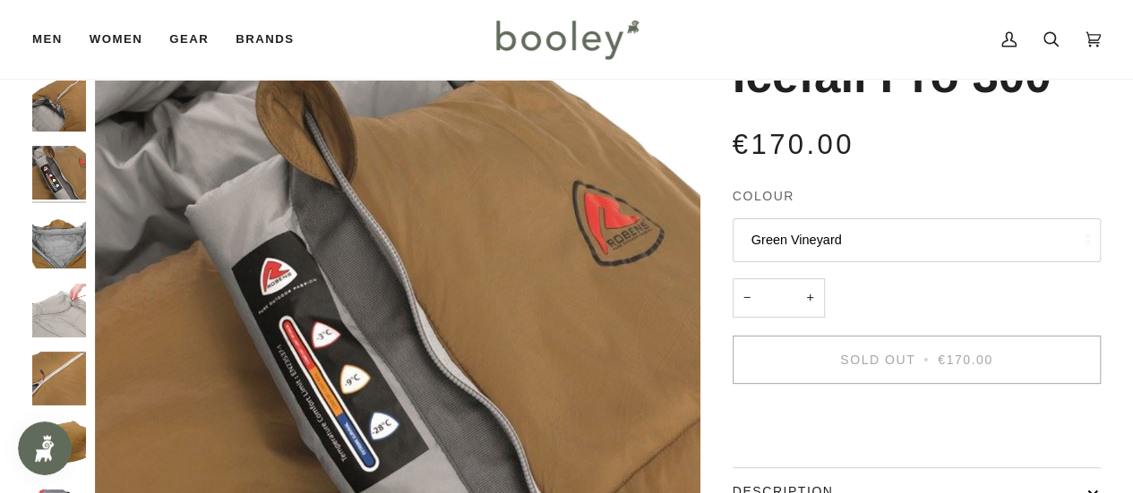
scroll to position [90, 0]
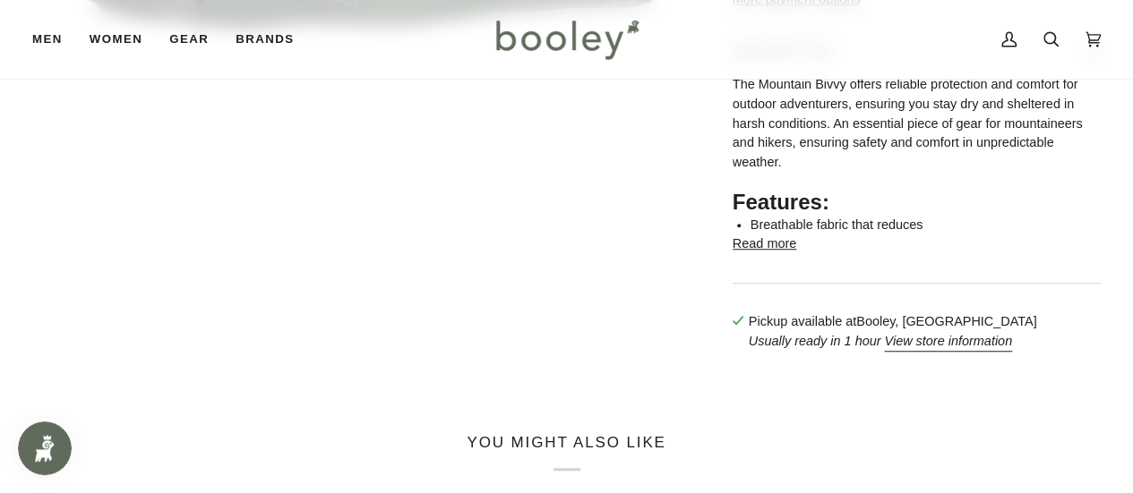
click at [772, 254] on button "Read more" at bounding box center [764, 245] width 64 height 20
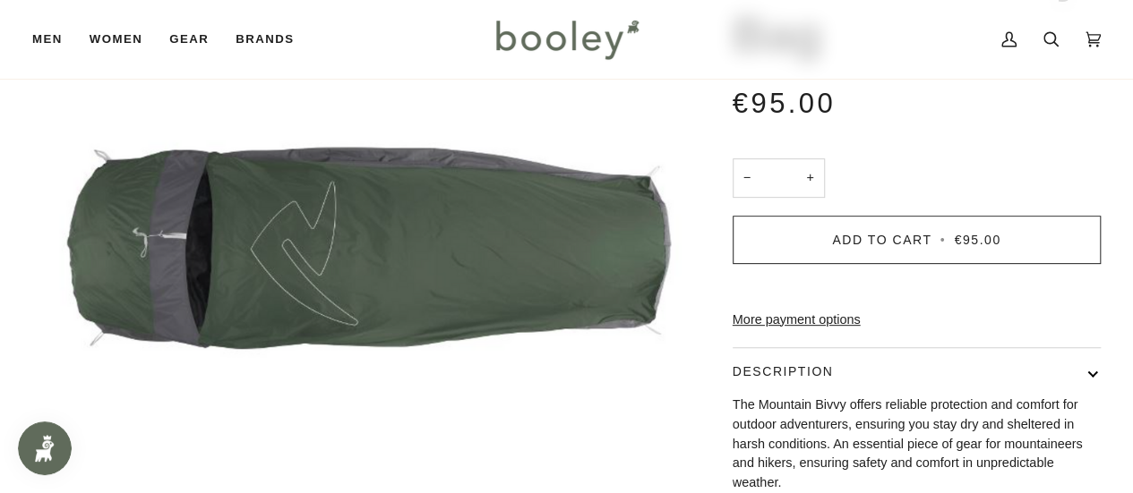
scroll to position [179, 0]
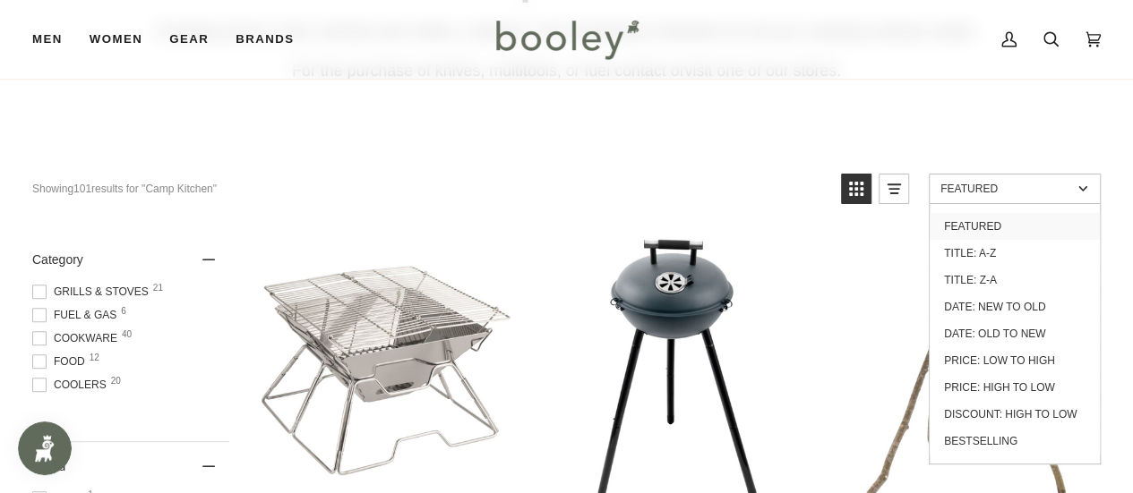
click at [991, 190] on span "Featured" at bounding box center [1006, 189] width 132 height 13
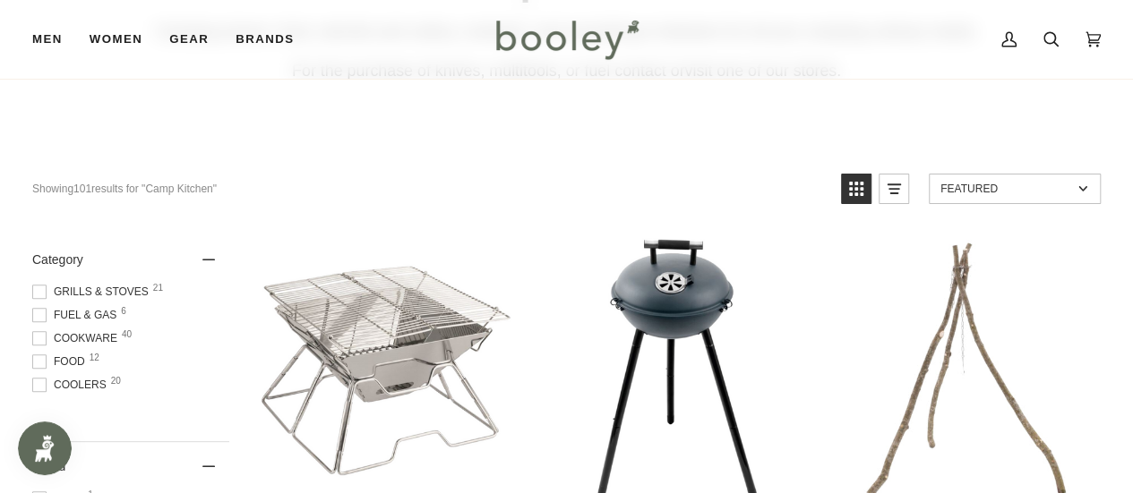
click at [991, 190] on span "Featured" at bounding box center [1006, 189] width 132 height 13
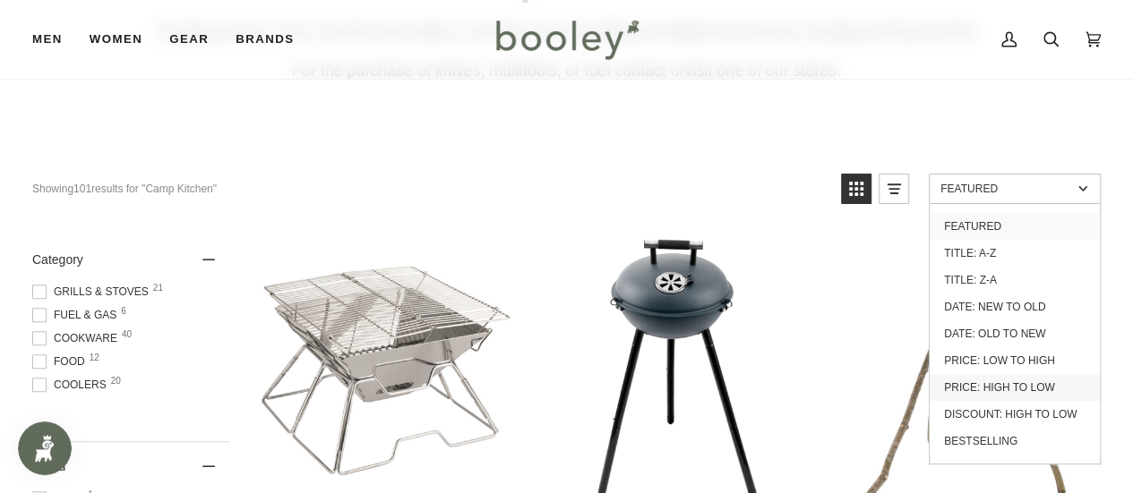
click at [971, 384] on link "Price: High to Low" at bounding box center [1014, 387] width 170 height 27
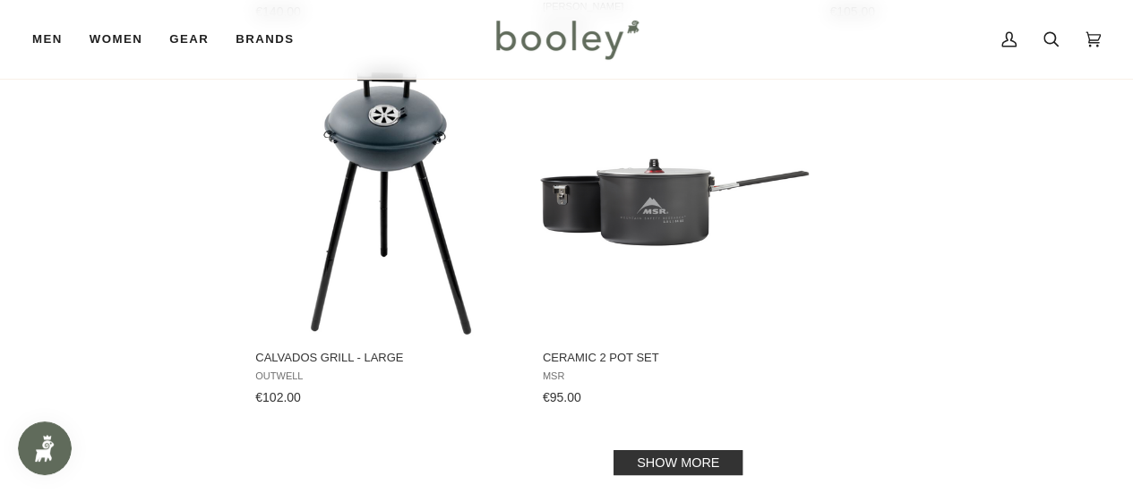
scroll to position [2776, 0]
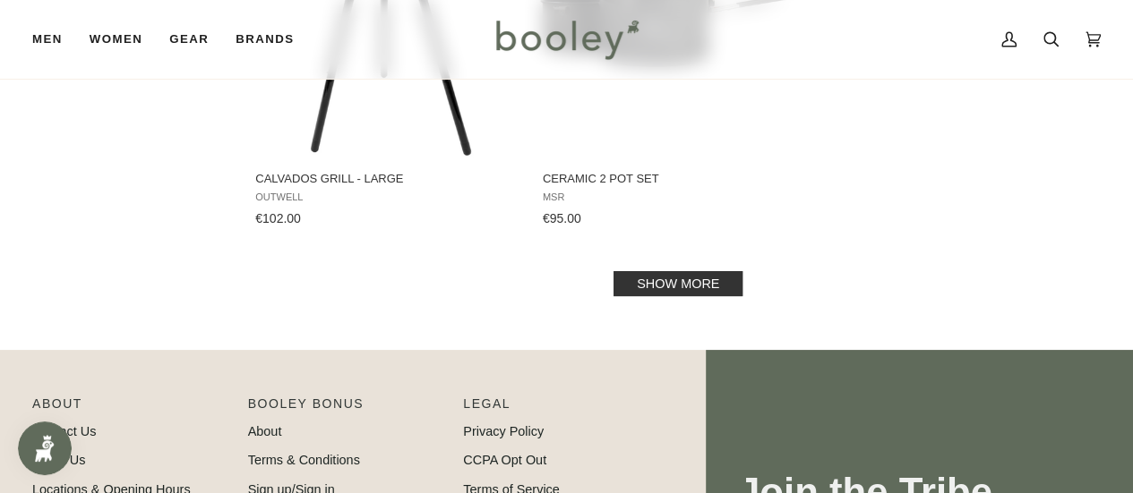
click at [715, 287] on link "Show more" at bounding box center [677, 283] width 129 height 25
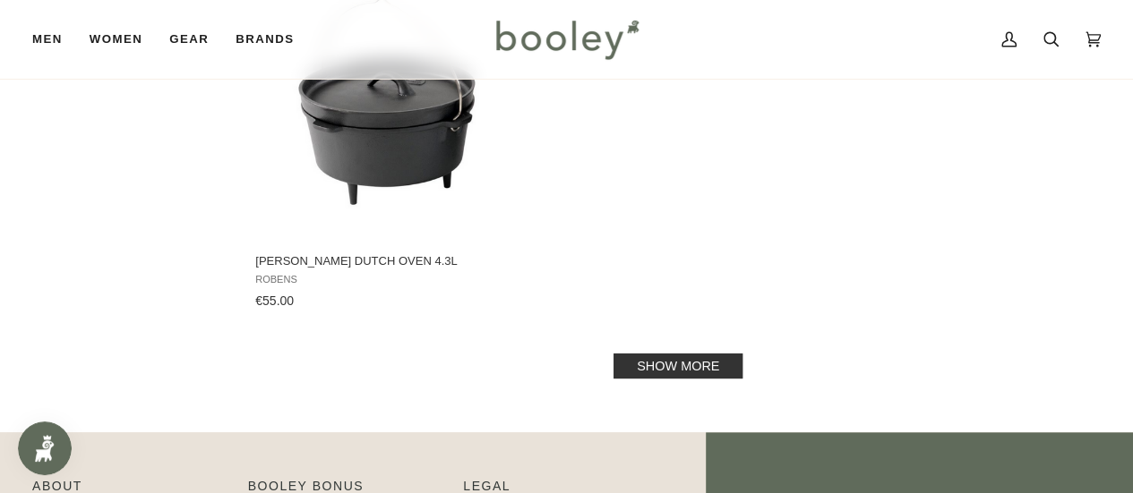
scroll to position [5462, 0]
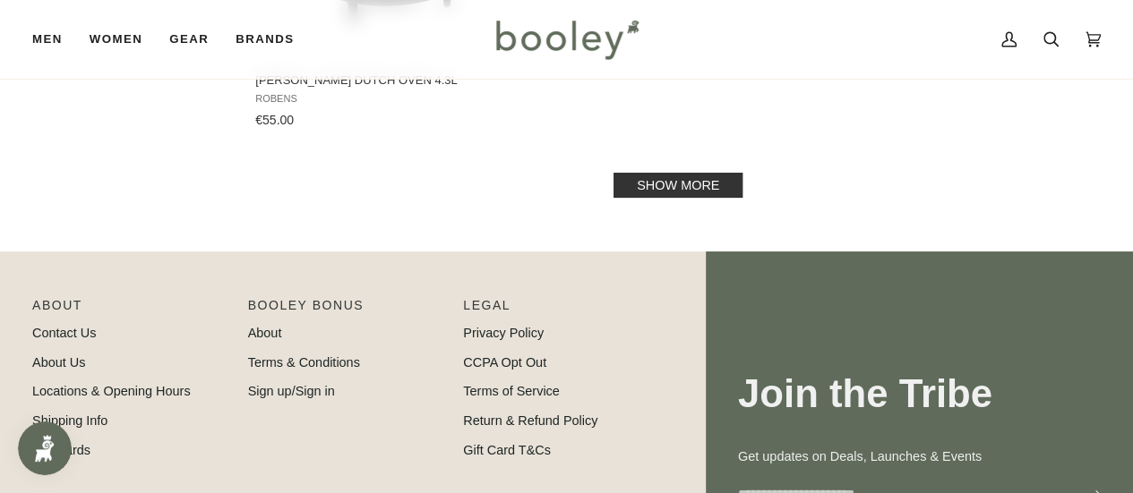
click at [697, 180] on link "Show more" at bounding box center [677, 185] width 129 height 25
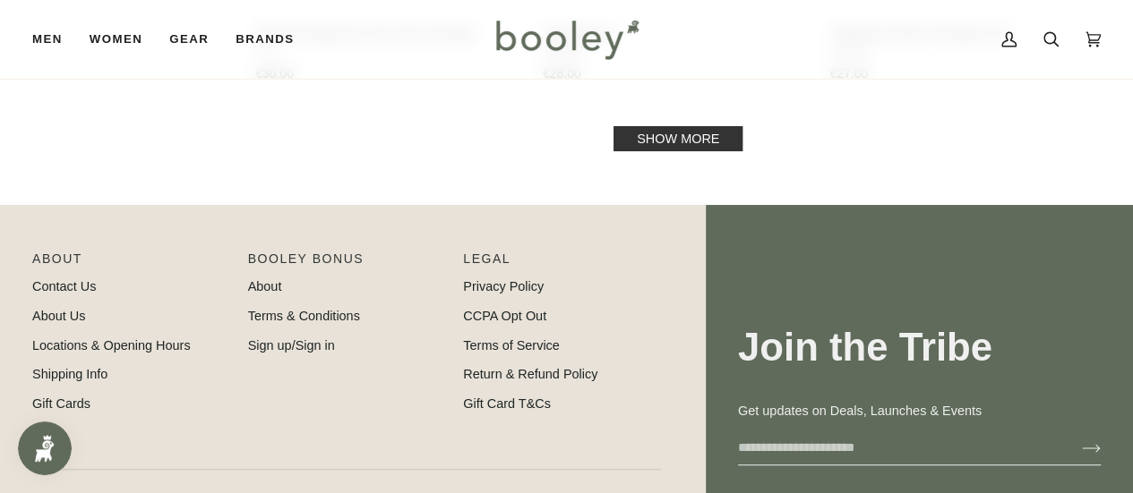
scroll to position [7790, 0]
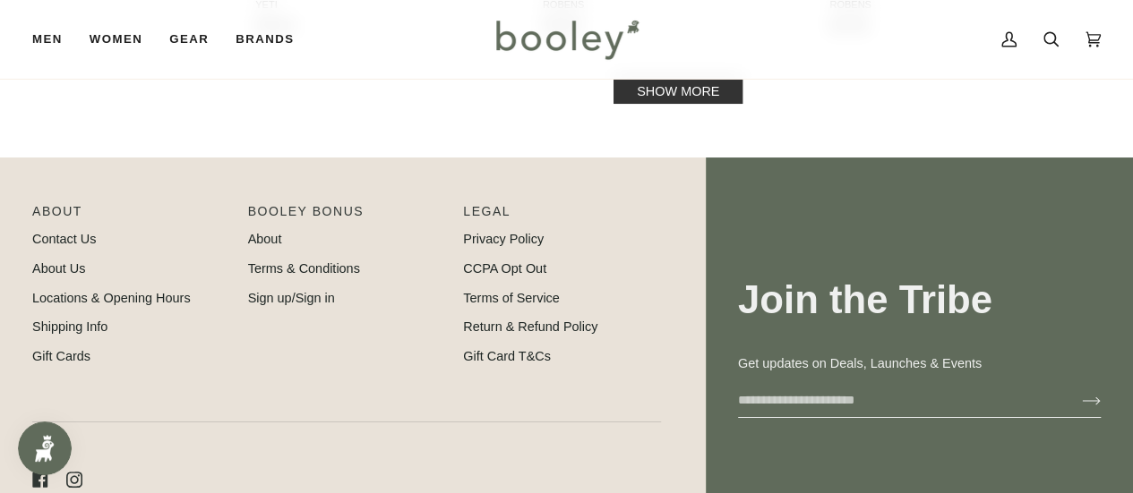
click at [692, 93] on link "Show more" at bounding box center [677, 91] width 129 height 25
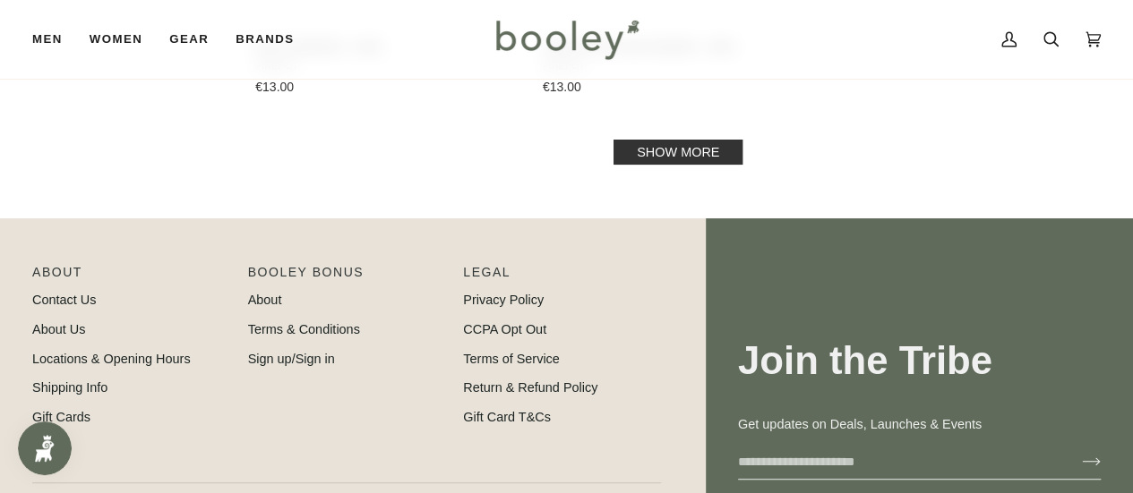
scroll to position [10119, 0]
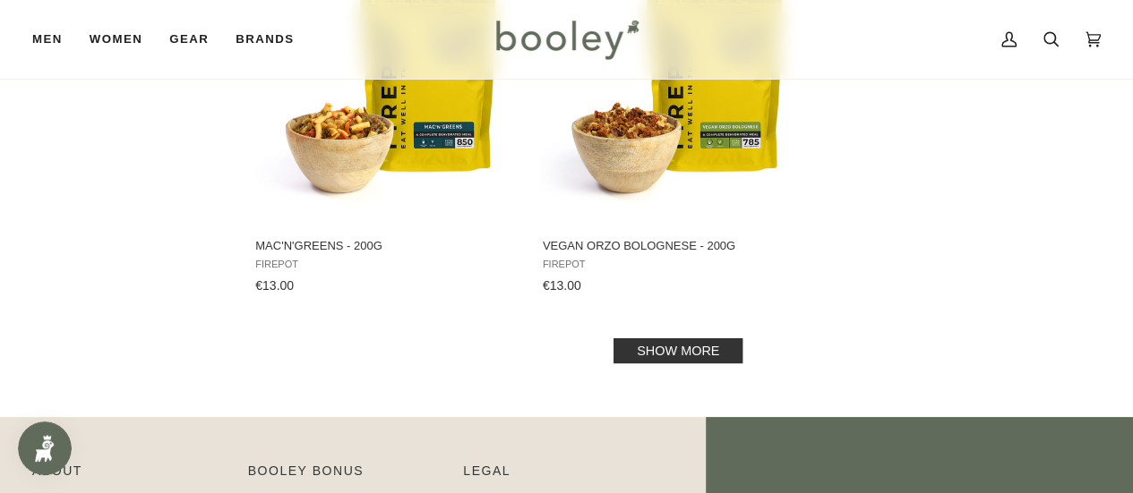
click at [703, 350] on link "Show more" at bounding box center [677, 350] width 129 height 25
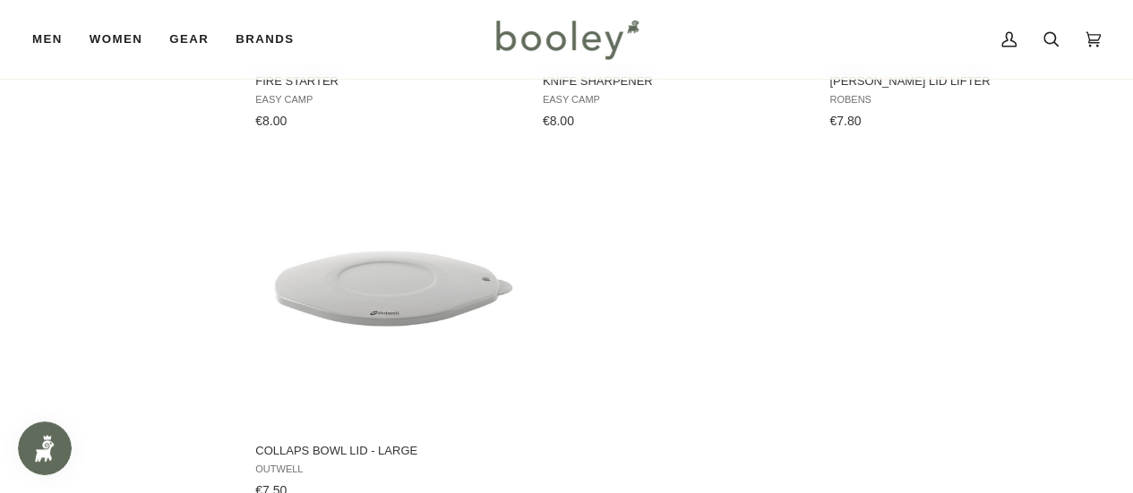
scroll to position [12626, 0]
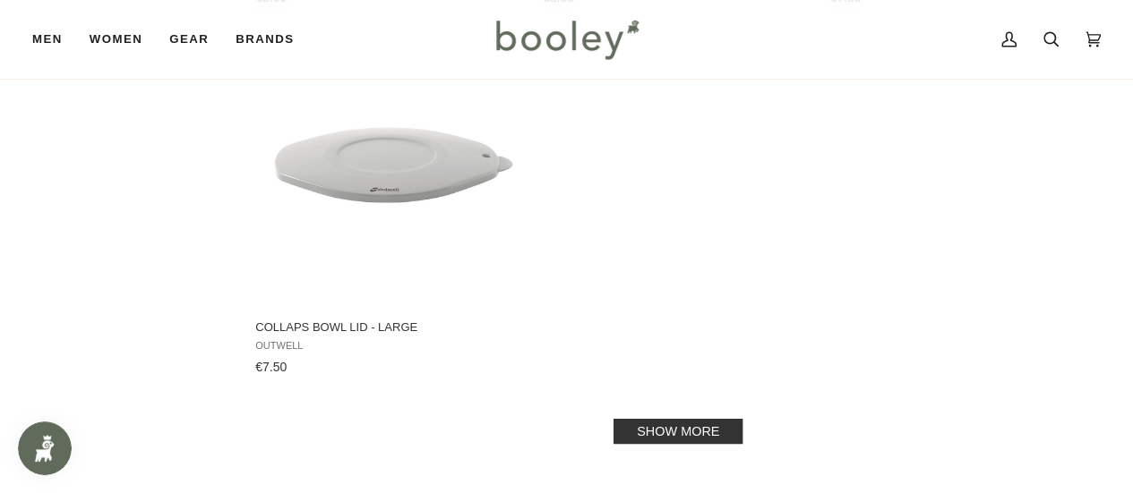
click at [666, 436] on link "Show more" at bounding box center [677, 431] width 129 height 25
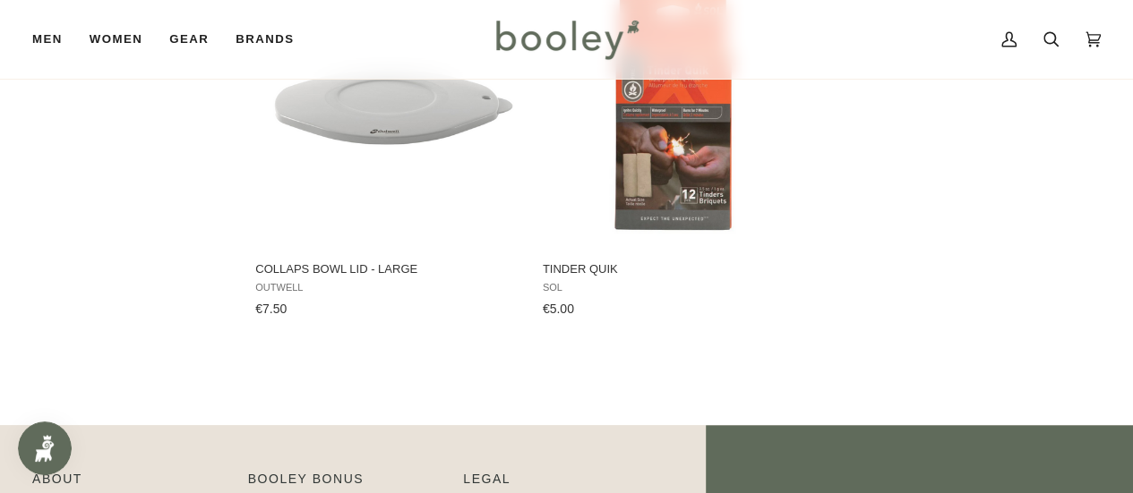
scroll to position [12447, 0]
